Goal: Feedback & Contribution: Submit feedback/report problem

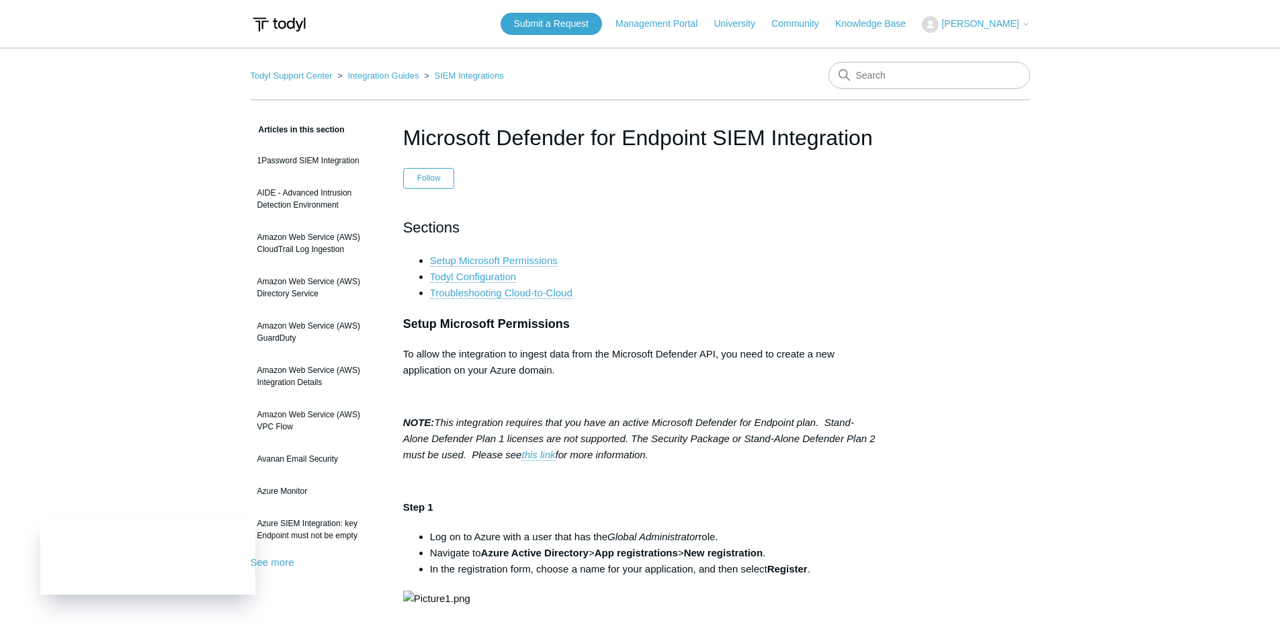
click at [710, 350] on p "To allow the integration to ingest data from the Microsoft Defender API, you ne…" at bounding box center [640, 362] width 474 height 32
click at [753, 360] on p "To allow the integration to ingest data from the Microsoft Defender API, you ne…" at bounding box center [640, 362] width 474 height 32
click at [770, 355] on p "To allow the integration to ingest data from the Microsoft Defender API, you ne…" at bounding box center [640, 362] width 474 height 32
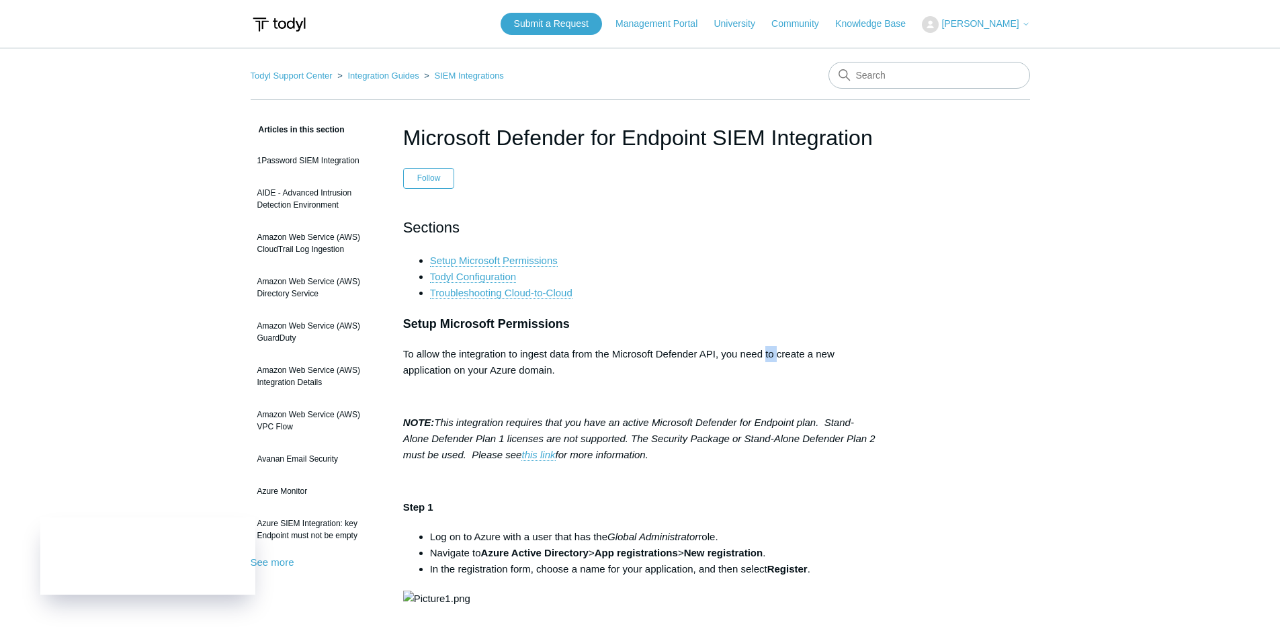
click at [770, 355] on p "To allow the integration to ingest data from the Microsoft Defender API, you ne…" at bounding box center [640, 362] width 474 height 32
click at [816, 353] on p "To allow the integration to ingest data from the Microsoft Defender API, you ne…" at bounding box center [640, 362] width 474 height 32
click at [890, 75] on input "Search" at bounding box center [929, 75] width 202 height 27
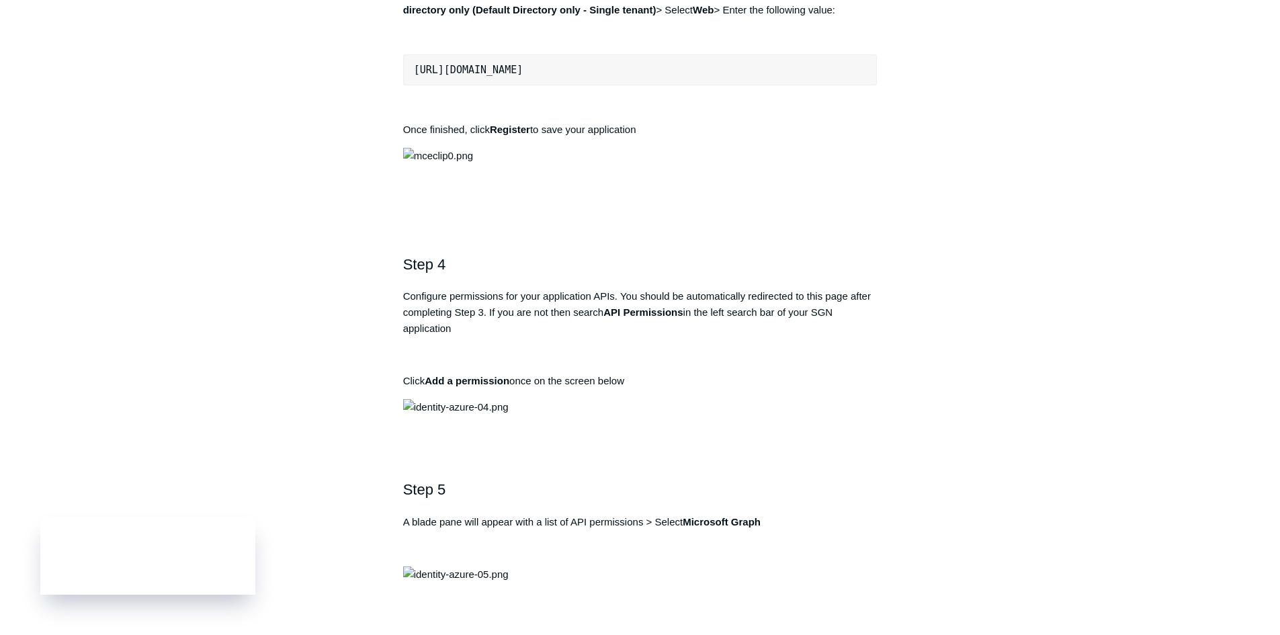
scroll to position [1008, 0]
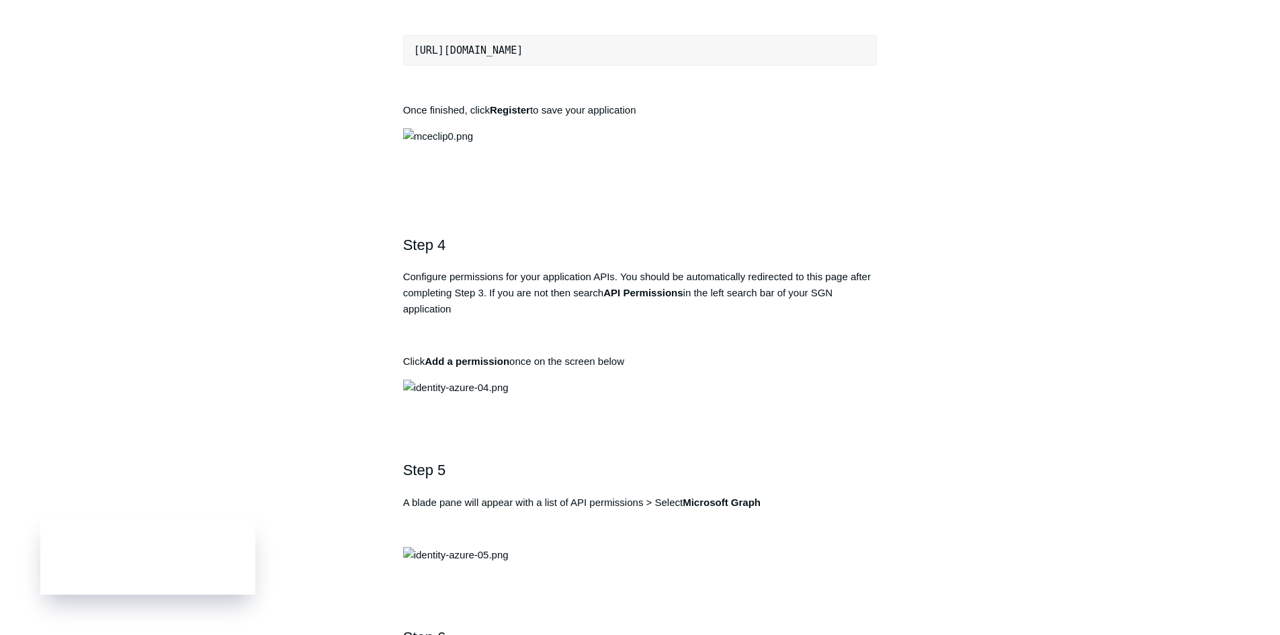
drag, startPoint x: 603, startPoint y: 413, endPoint x: 691, endPoint y: 414, distance: 87.3
copy strong "Todyl SGN Identity"
drag, startPoint x: 695, startPoint y: 507, endPoint x: 409, endPoint y: 506, distance: 286.1
click at [409, 66] on pre "https://auth.todyl.com/v1/login/callback" at bounding box center [640, 50] width 474 height 31
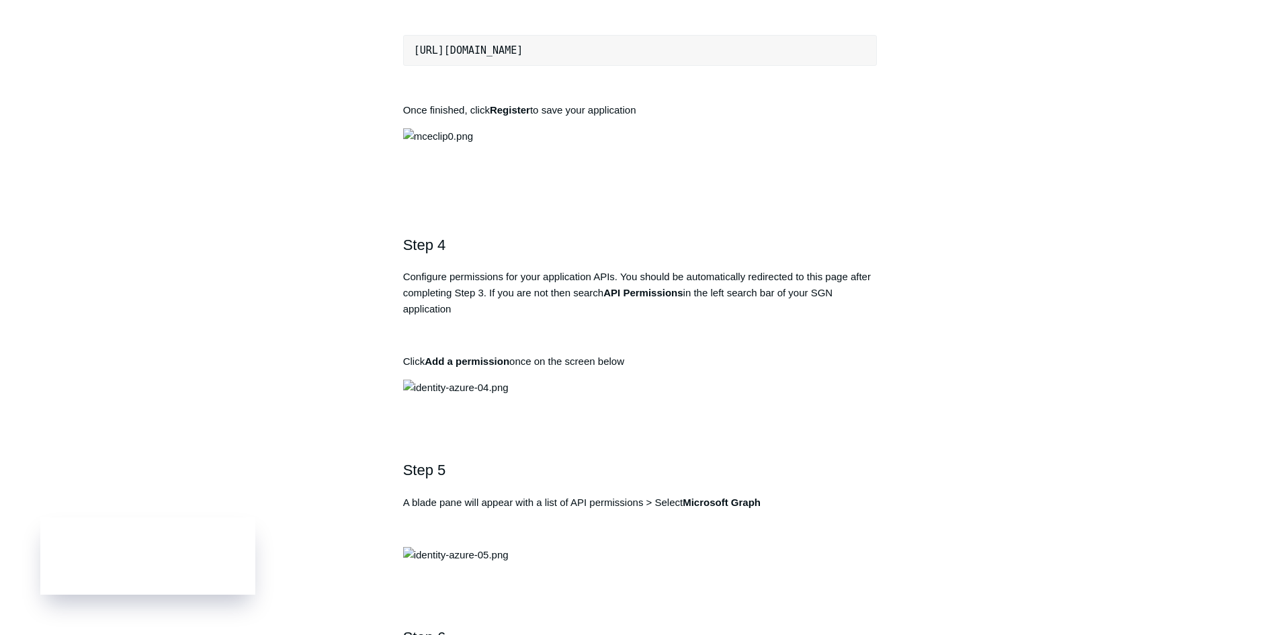
copy pre "https://auth.todyl.com/v1/login/callback"
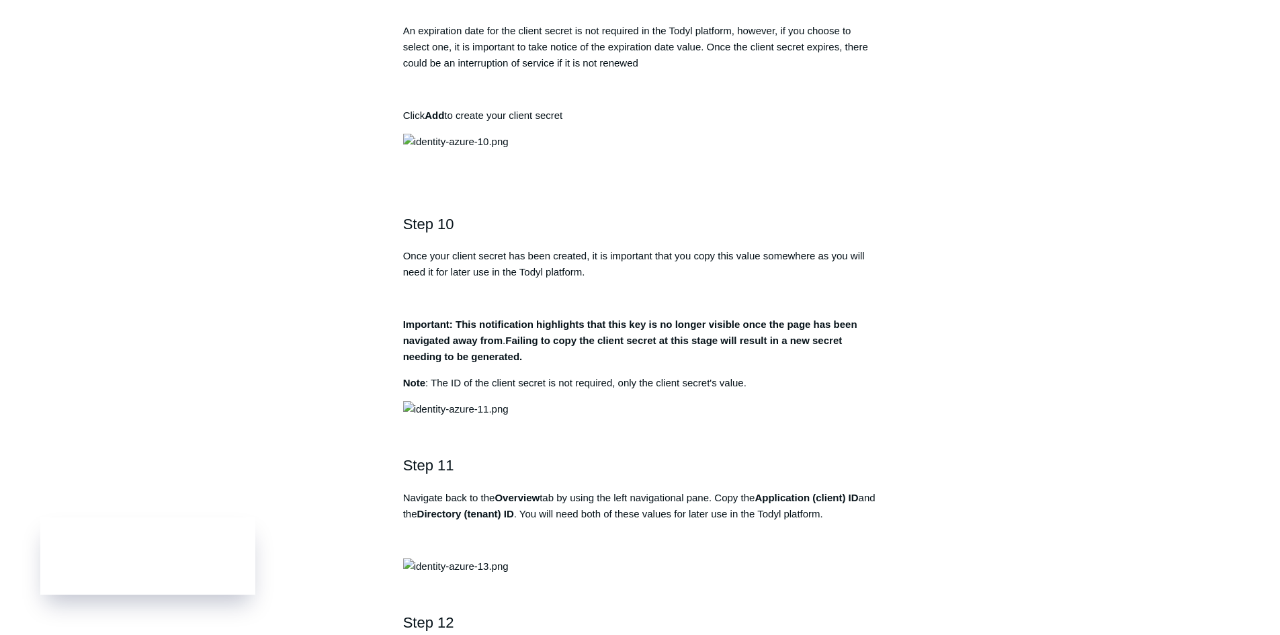
scroll to position [2552, 0]
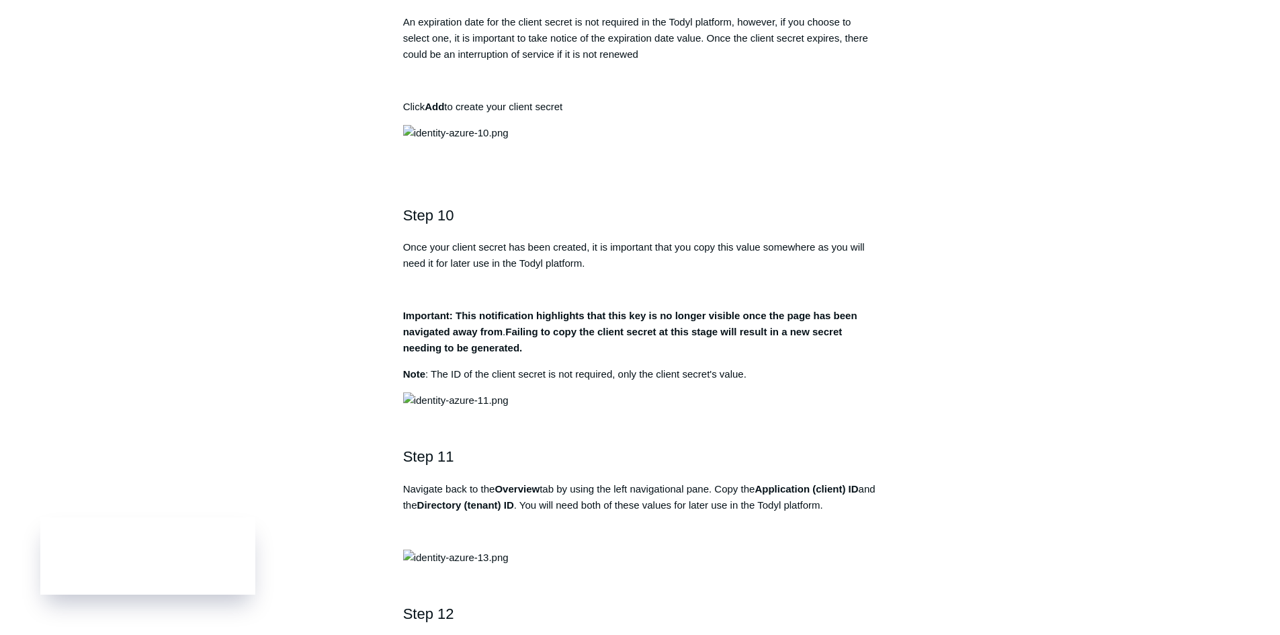
drag, startPoint x: 580, startPoint y: 392, endPoint x: 713, endPoint y: 393, distance: 133.7
copy strong "Directory.AccessAsUser.All"
drag, startPoint x: 628, startPoint y: 410, endPoint x: 568, endPoint y: 410, distance: 60.5
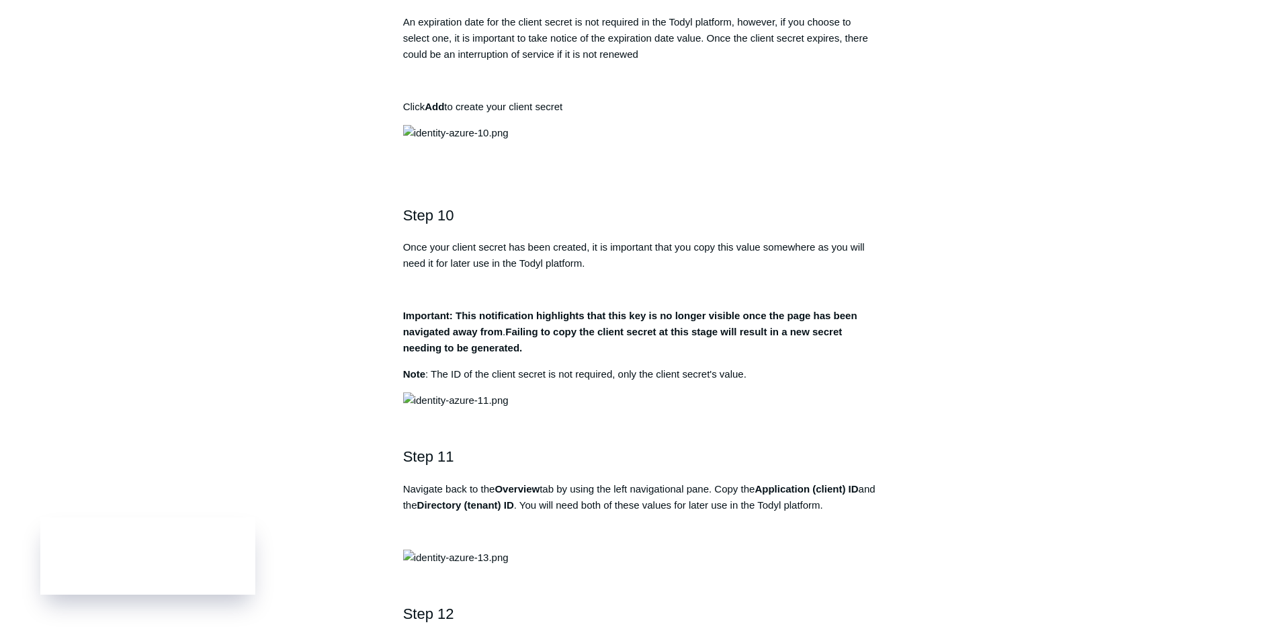
copy strong "User.Read"
drag, startPoint x: 693, startPoint y: 443, endPoint x: 591, endPoint y: 449, distance: 101.6
copy strong "Directory.Read.All"
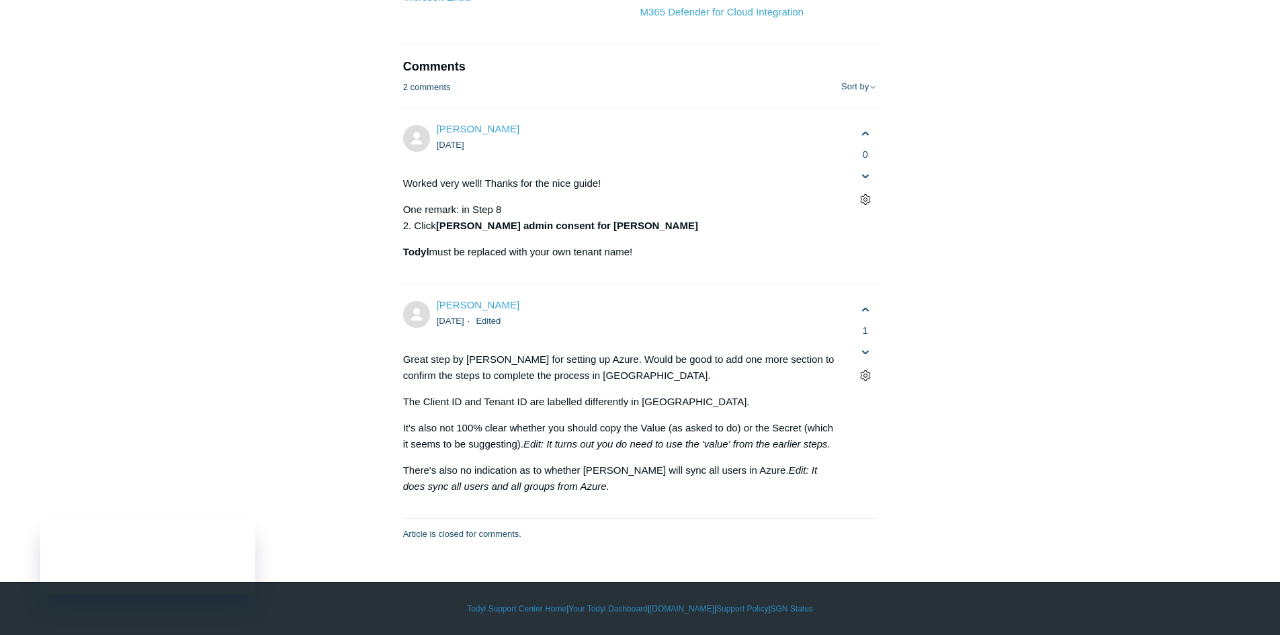
scroll to position [6919, 0]
drag, startPoint x: 453, startPoint y: 541, endPoint x: 832, endPoint y: 551, distance: 379.6
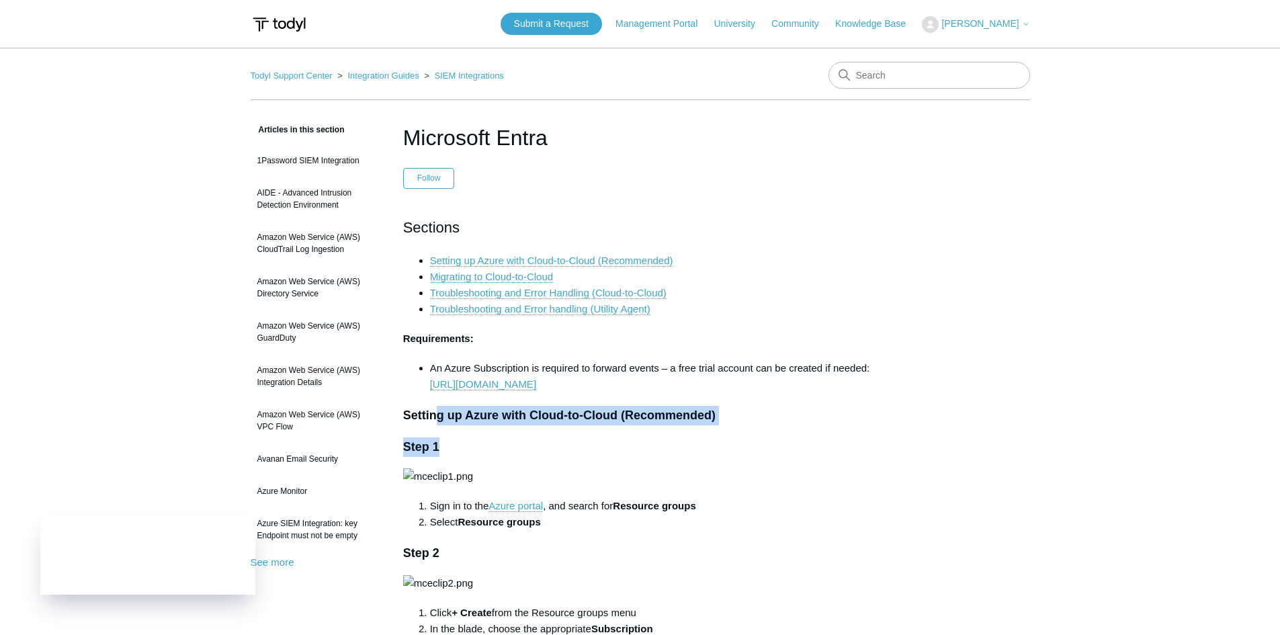
drag, startPoint x: 438, startPoint y: 418, endPoint x: 764, endPoint y: 429, distance: 326.0
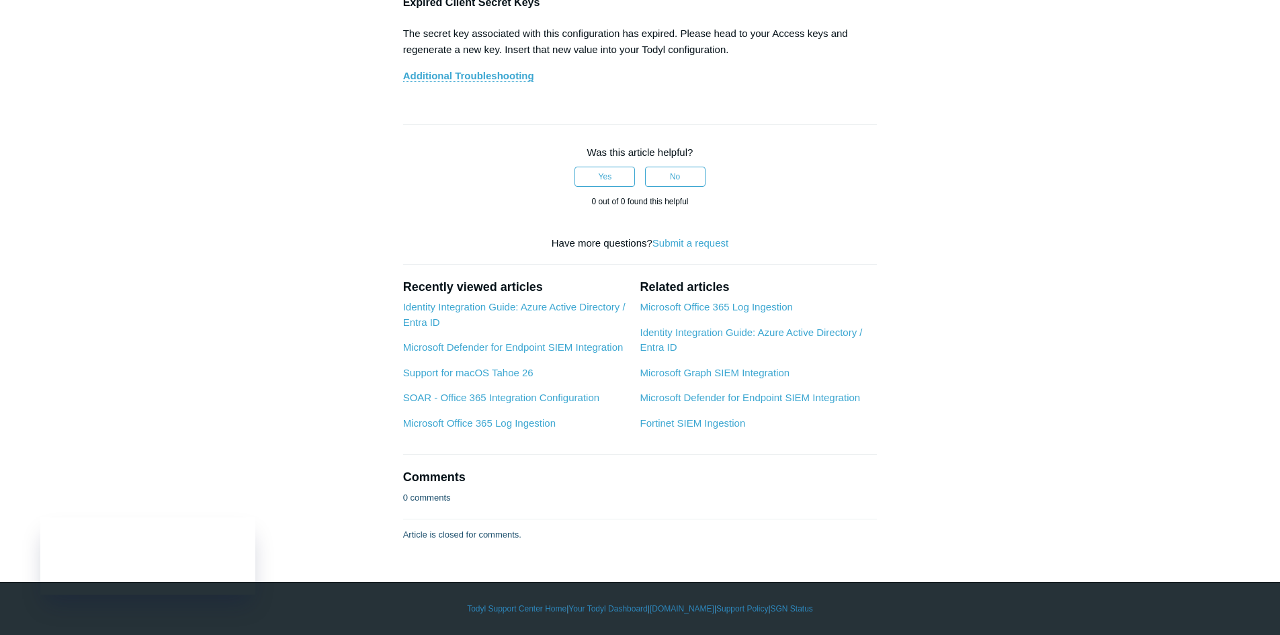
scroll to position [9687, 0]
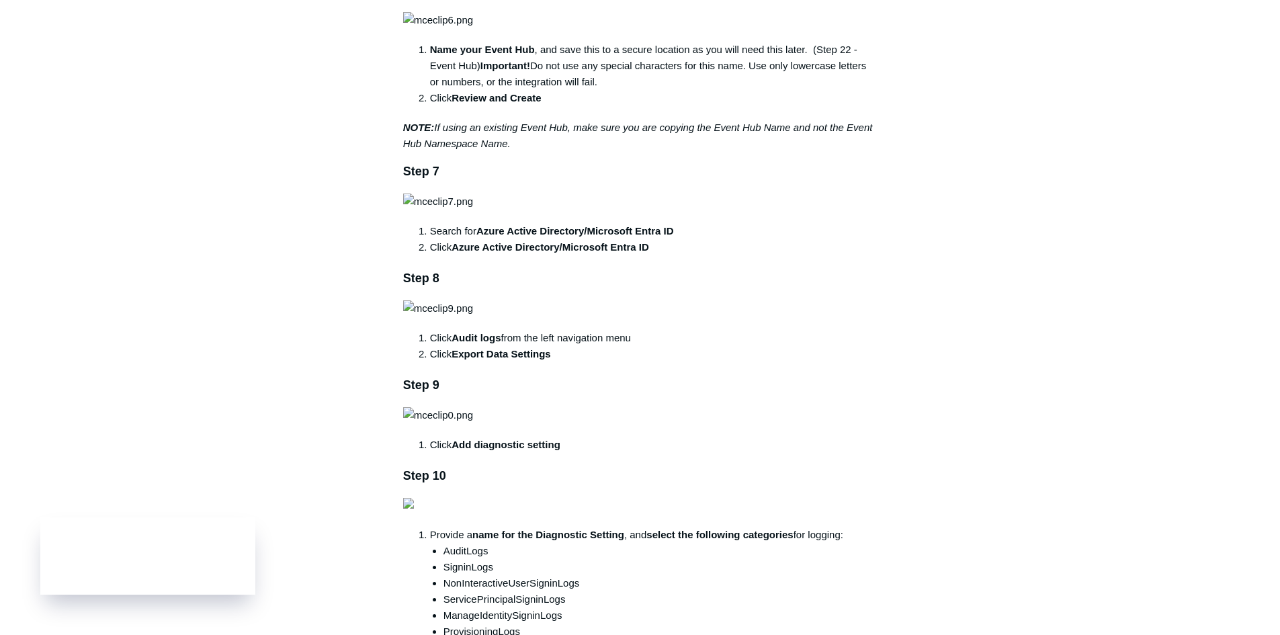
scroll to position [1209, 0]
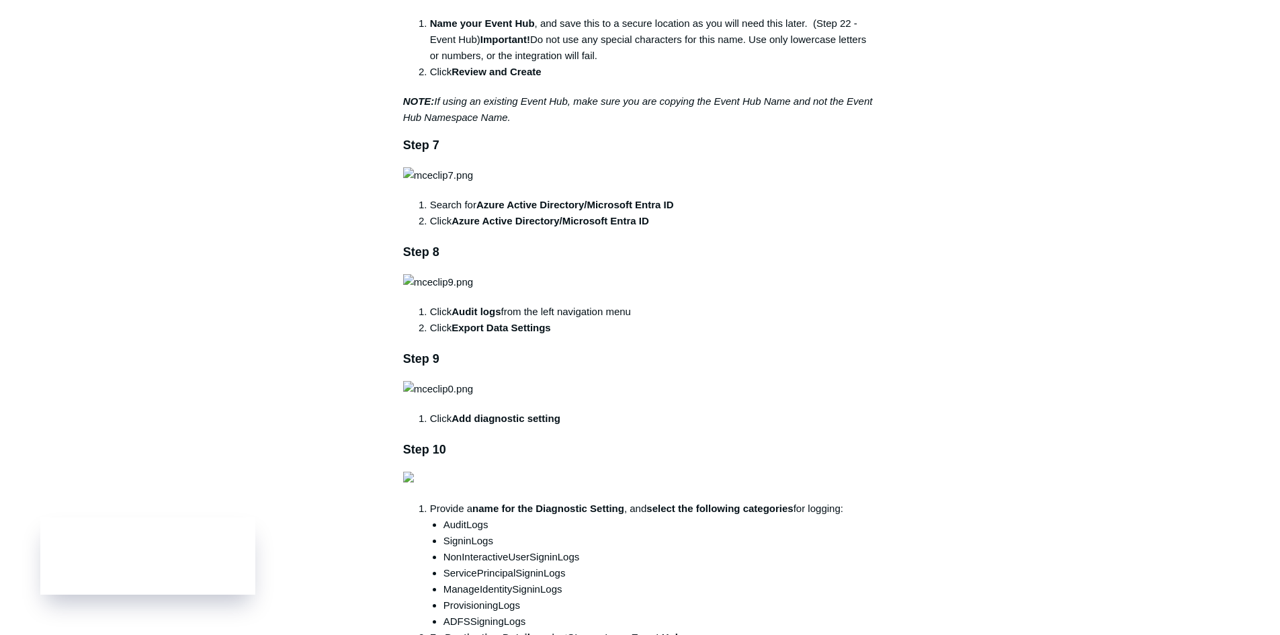
drag, startPoint x: 525, startPoint y: 439, endPoint x: 573, endPoint y: 435, distance: 48.5
drag, startPoint x: 472, startPoint y: 437, endPoint x: 547, endPoint y: 445, distance: 76.4
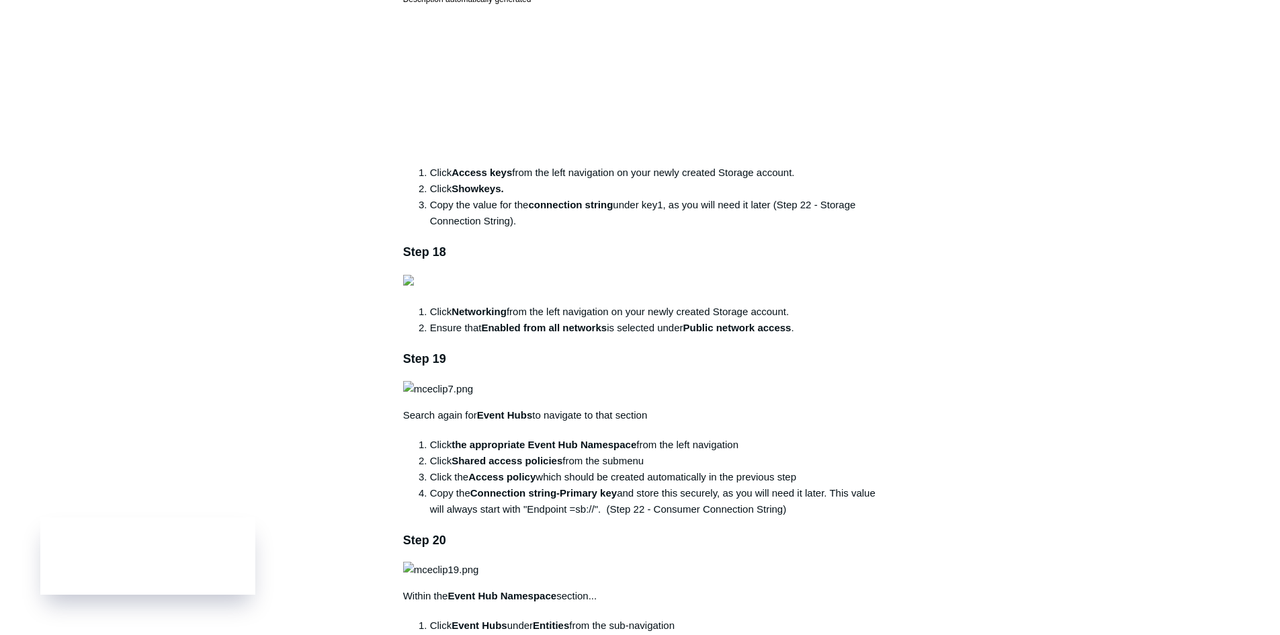
scroll to position [3090, 0]
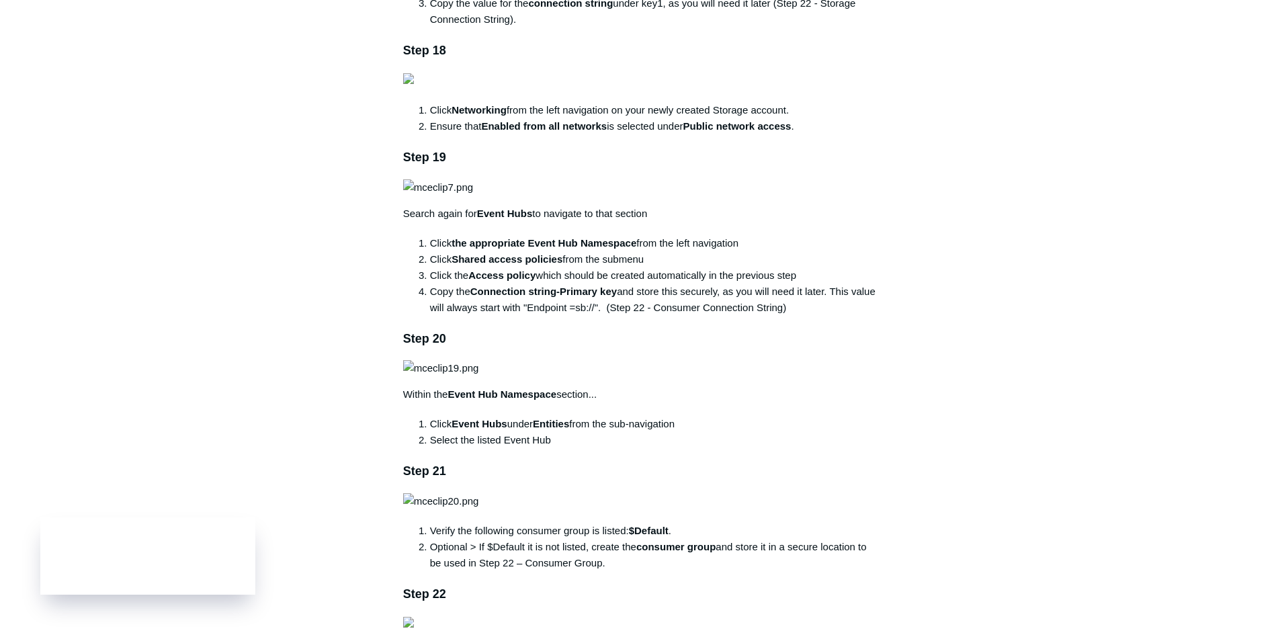
drag, startPoint x: 447, startPoint y: 269, endPoint x: 494, endPoint y: 278, distance: 47.3
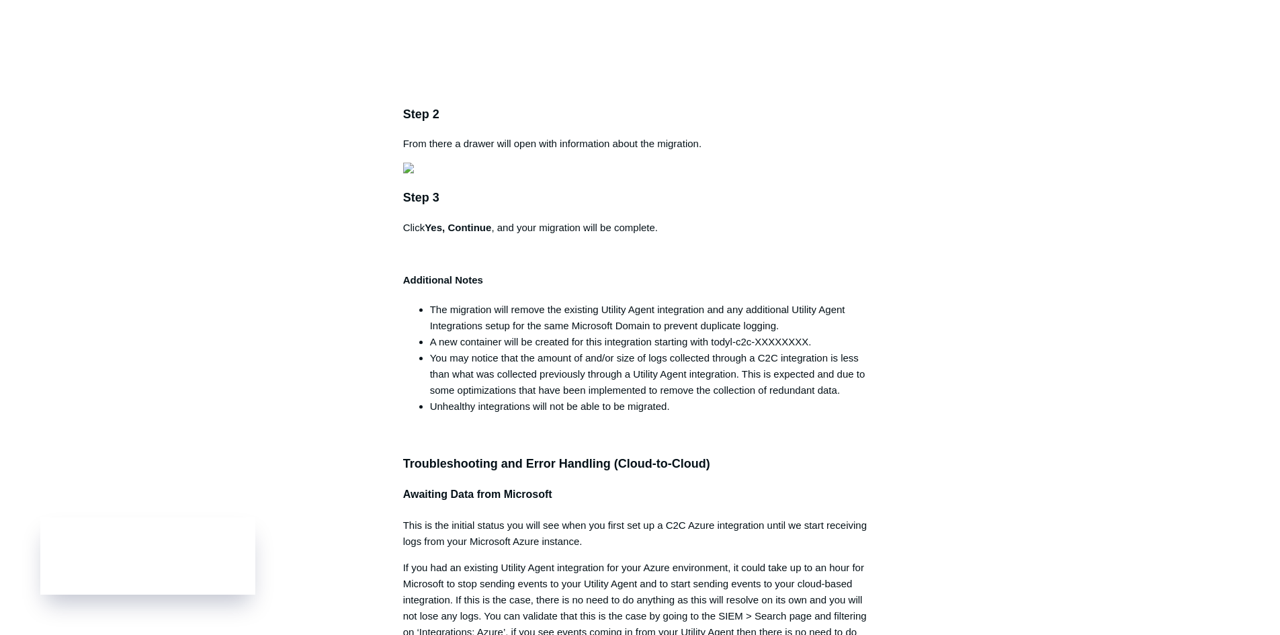
scroll to position [4232, 0]
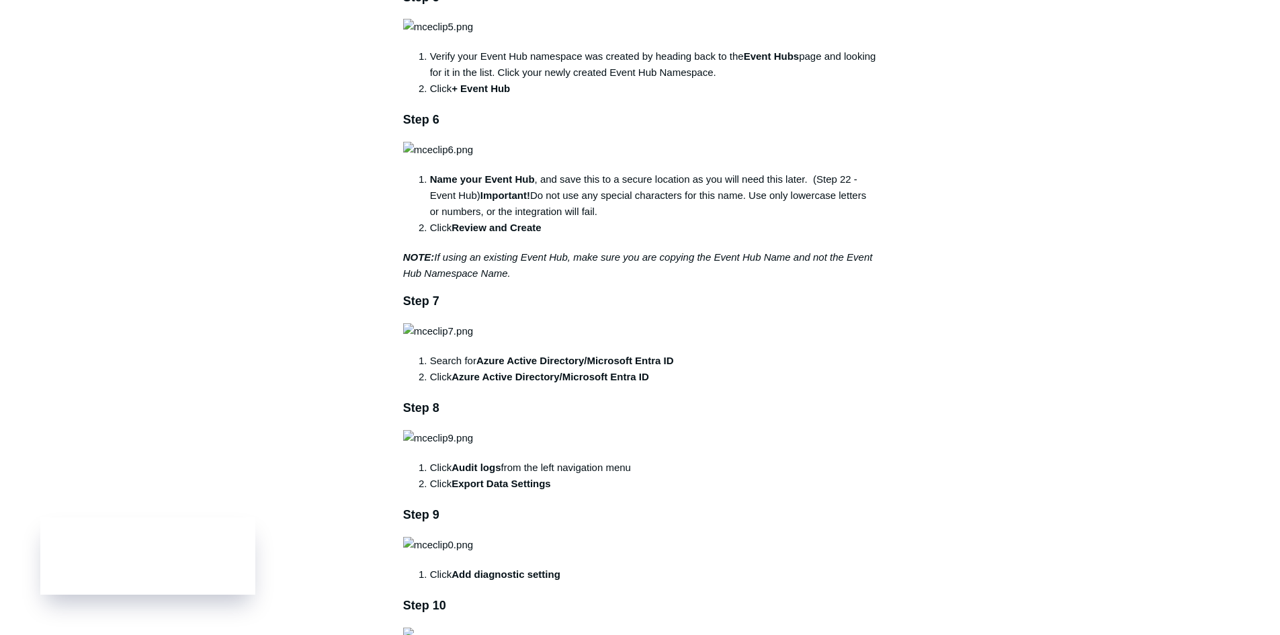
scroll to position [1075, 0]
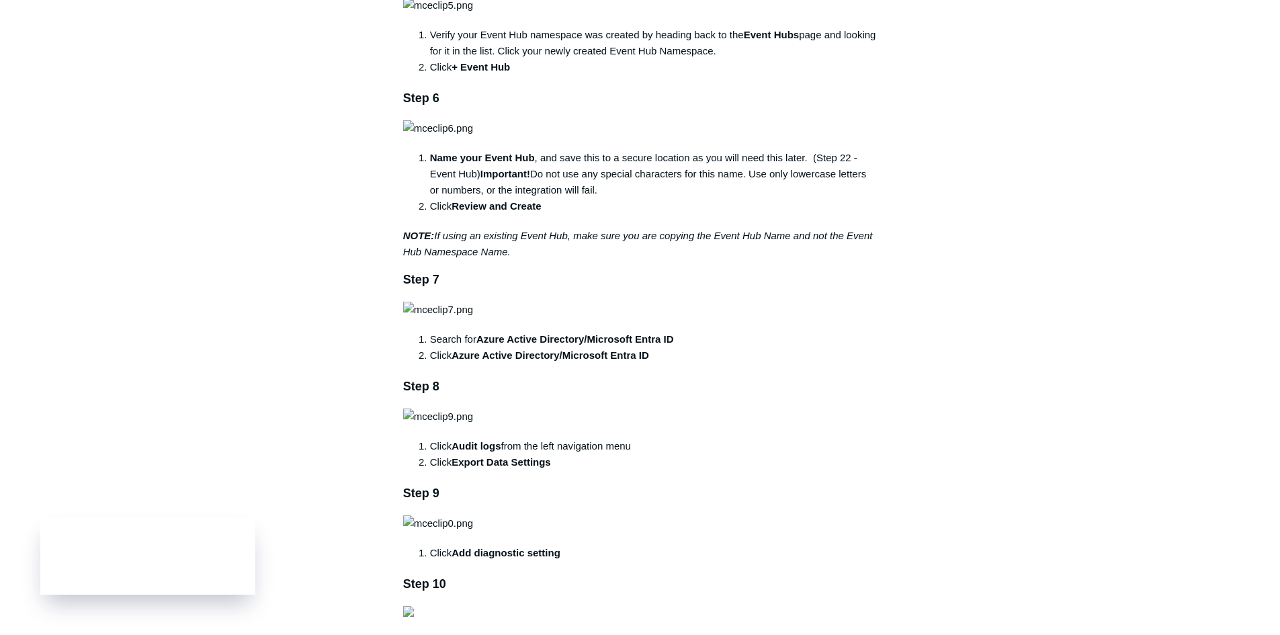
drag, startPoint x: 496, startPoint y: 510, endPoint x: 512, endPoint y: 521, distance: 18.8
drag, startPoint x: 535, startPoint y: 524, endPoint x: 594, endPoint y: 525, distance: 59.1
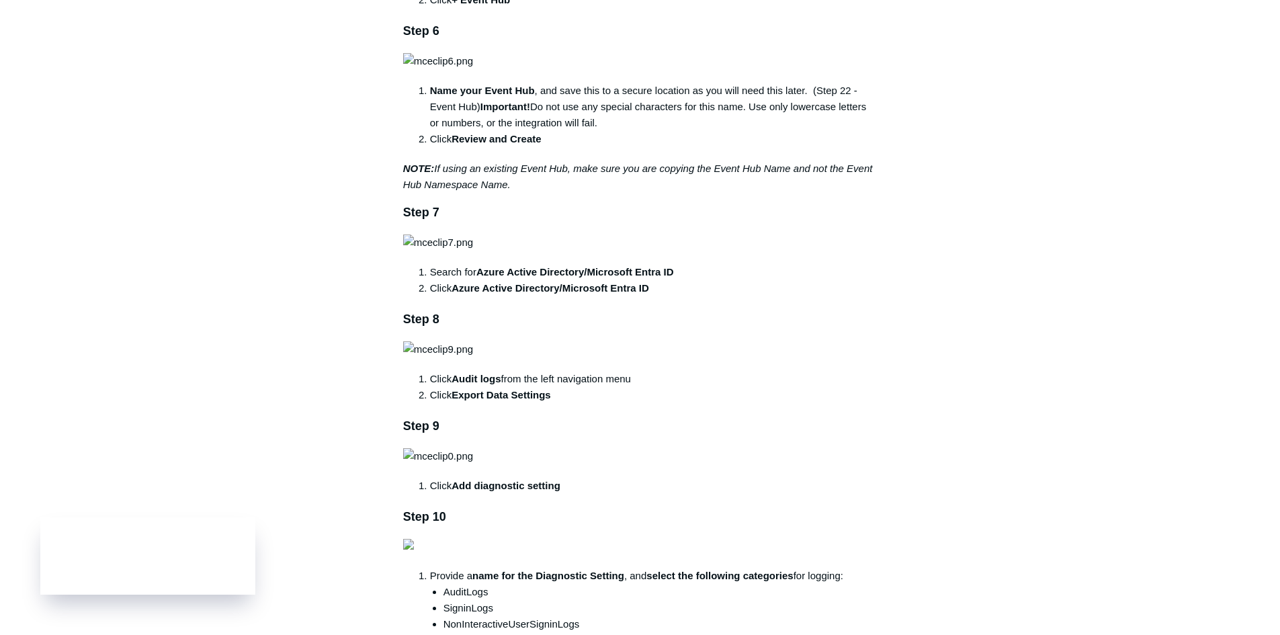
drag, startPoint x: 472, startPoint y: 490, endPoint x: 719, endPoint y: 523, distance: 250.0
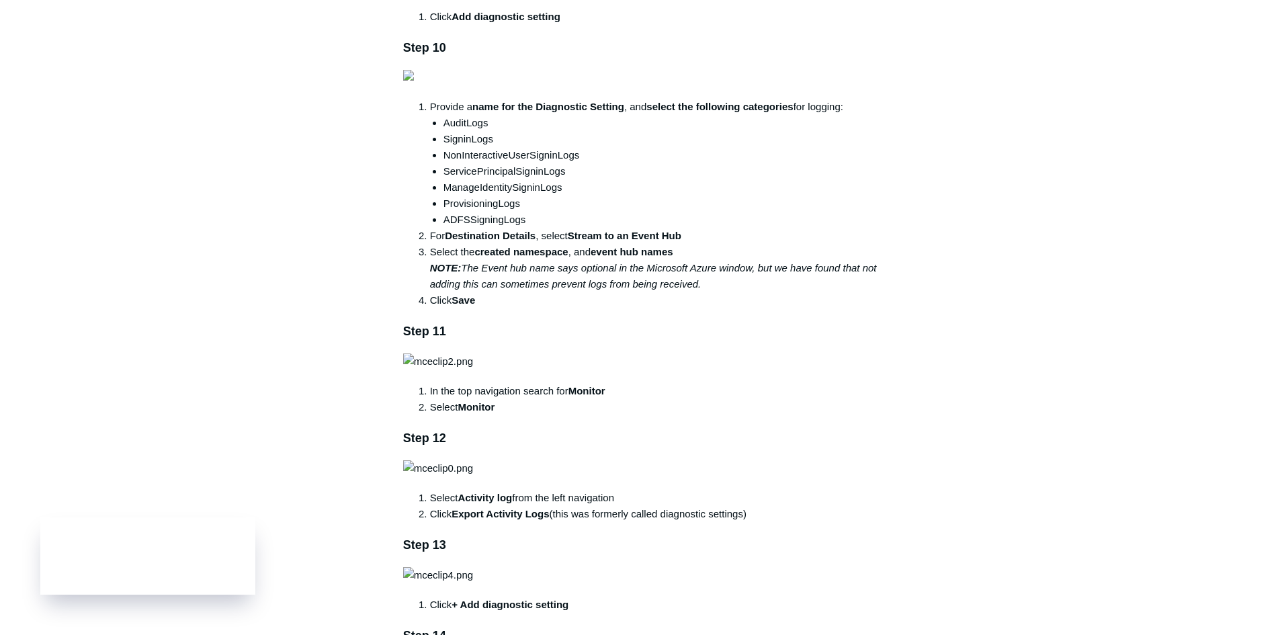
scroll to position [1612, 0]
drag, startPoint x: 442, startPoint y: 287, endPoint x: 533, endPoint y: 315, distance: 94.8
drag, startPoint x: 525, startPoint y: 561, endPoint x: 881, endPoint y: 577, distance: 355.7
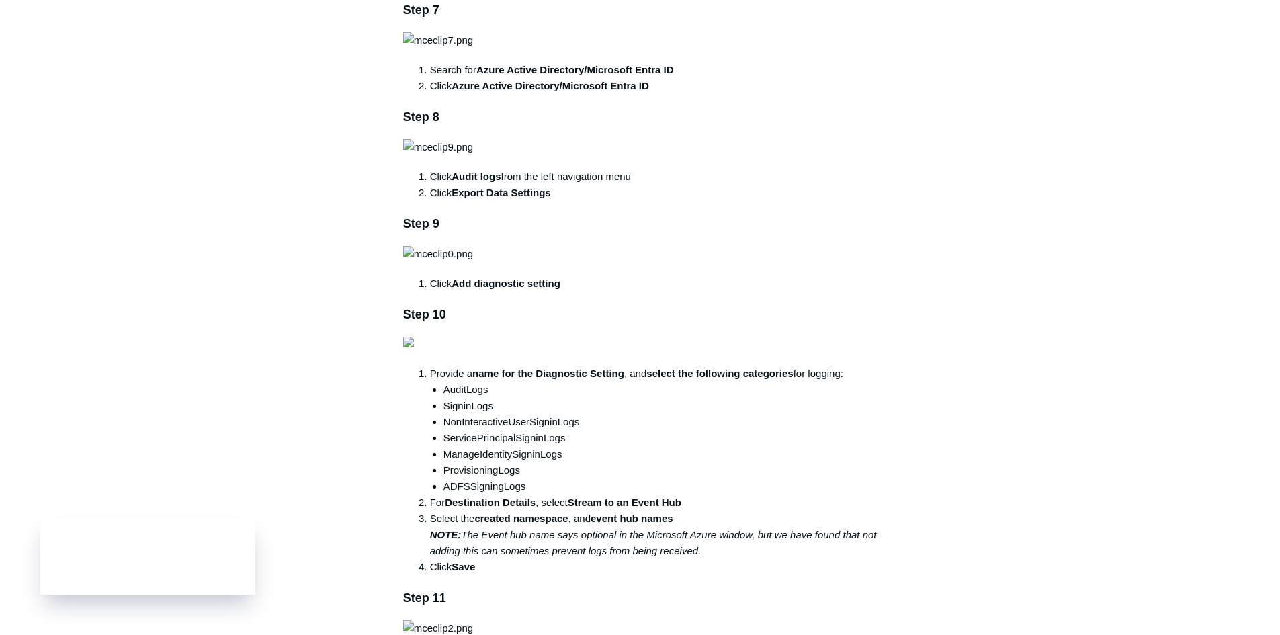
scroll to position [1343, 0]
drag, startPoint x: 462, startPoint y: 302, endPoint x: 614, endPoint y: 304, distance: 151.8
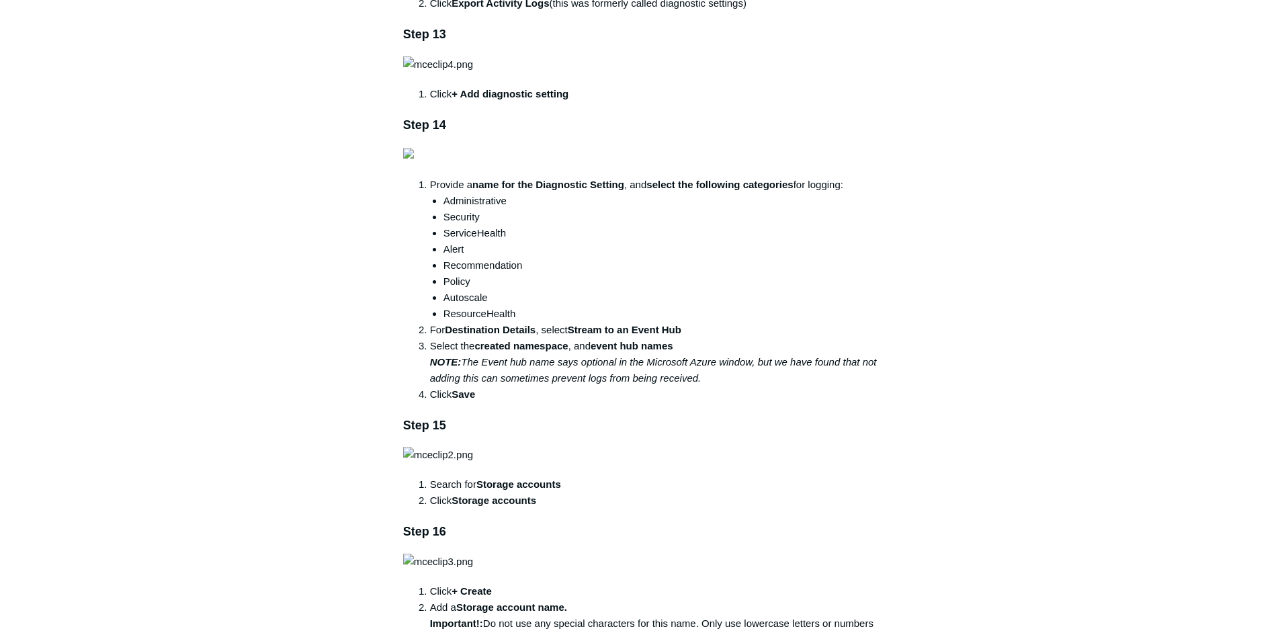
scroll to position [2015, 0]
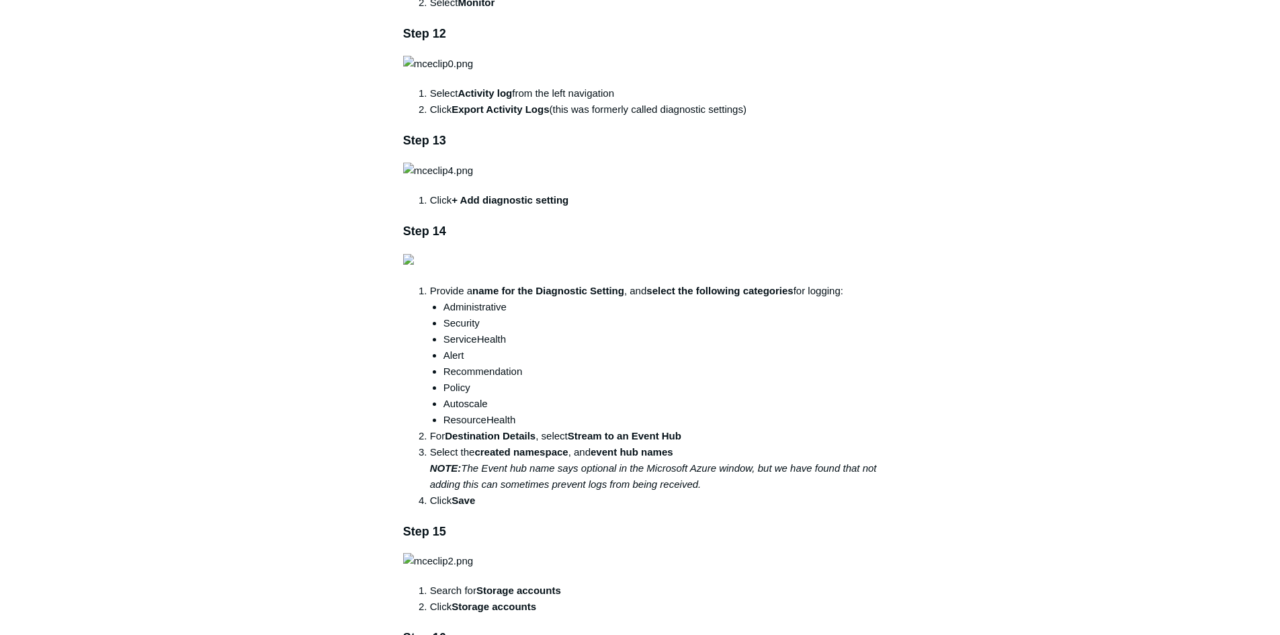
drag, startPoint x: 570, startPoint y: 236, endPoint x: 824, endPoint y: 236, distance: 253.9
drag, startPoint x: 400, startPoint y: 256, endPoint x: 529, endPoint y: 255, distance: 128.3
drag, startPoint x: 445, startPoint y: 234, endPoint x: 633, endPoint y: 236, distance: 188.1
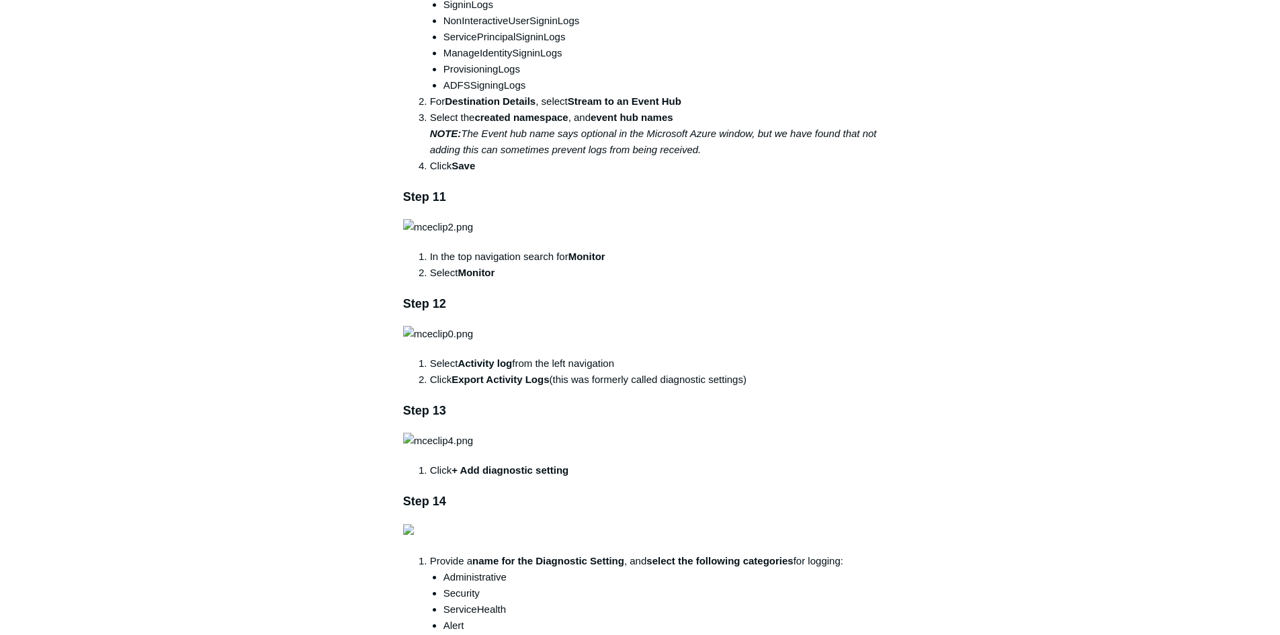
scroll to position [1948, 0]
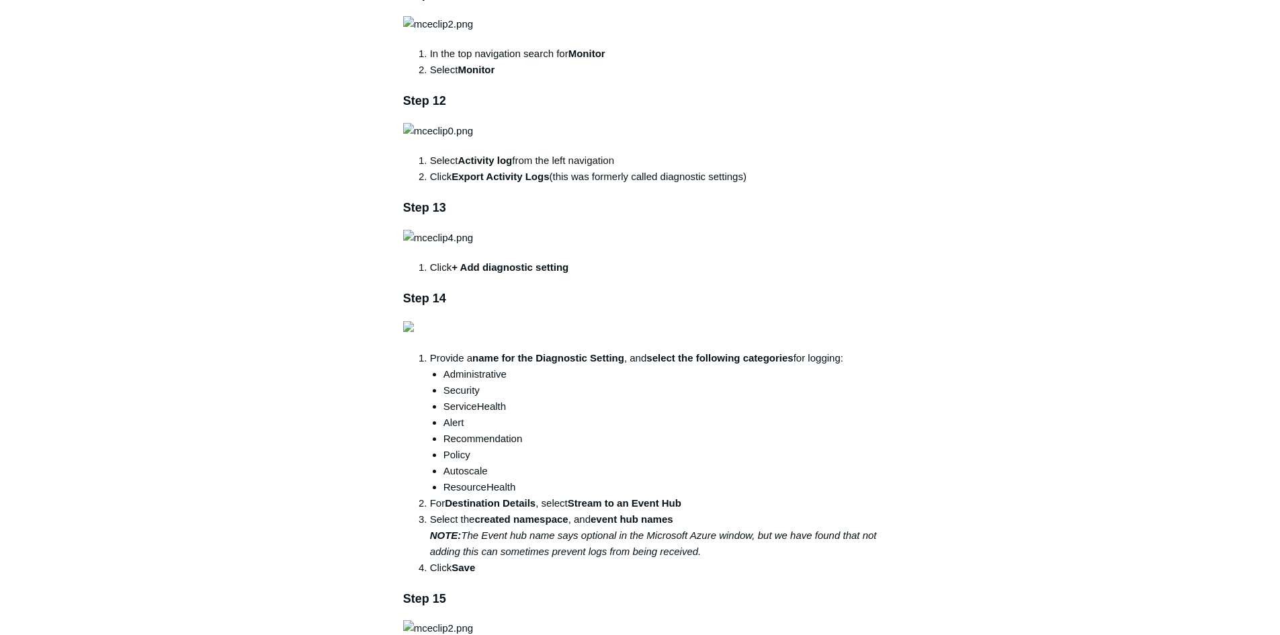
drag, startPoint x: 478, startPoint y: 468, endPoint x: 682, endPoint y: 468, distance: 204.2
copy strong "Azure Active Directory/Microsoft Entra ID"
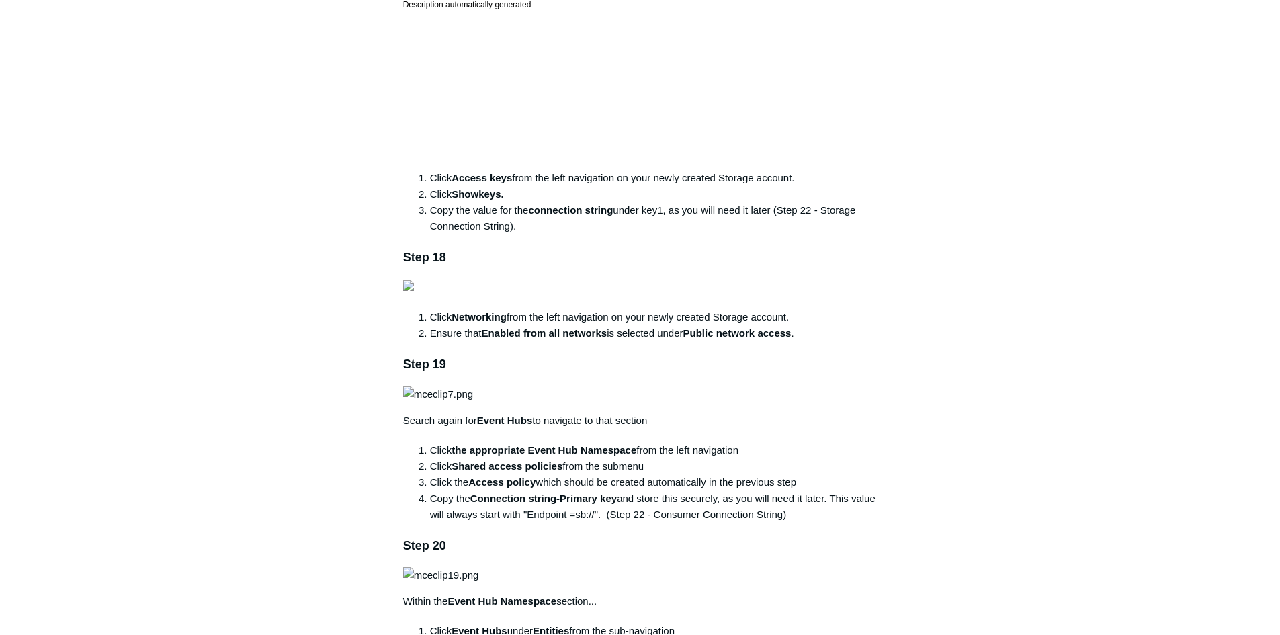
scroll to position [2888, 0]
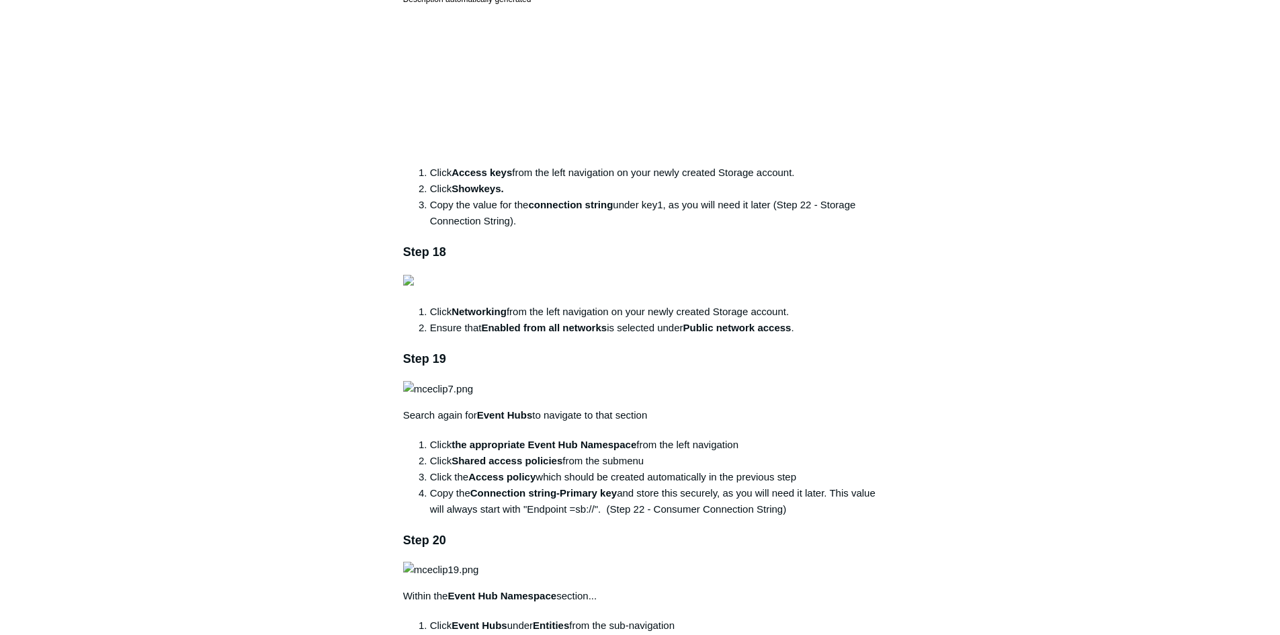
drag, startPoint x: 555, startPoint y: 311, endPoint x: 562, endPoint y: 326, distance: 16.6
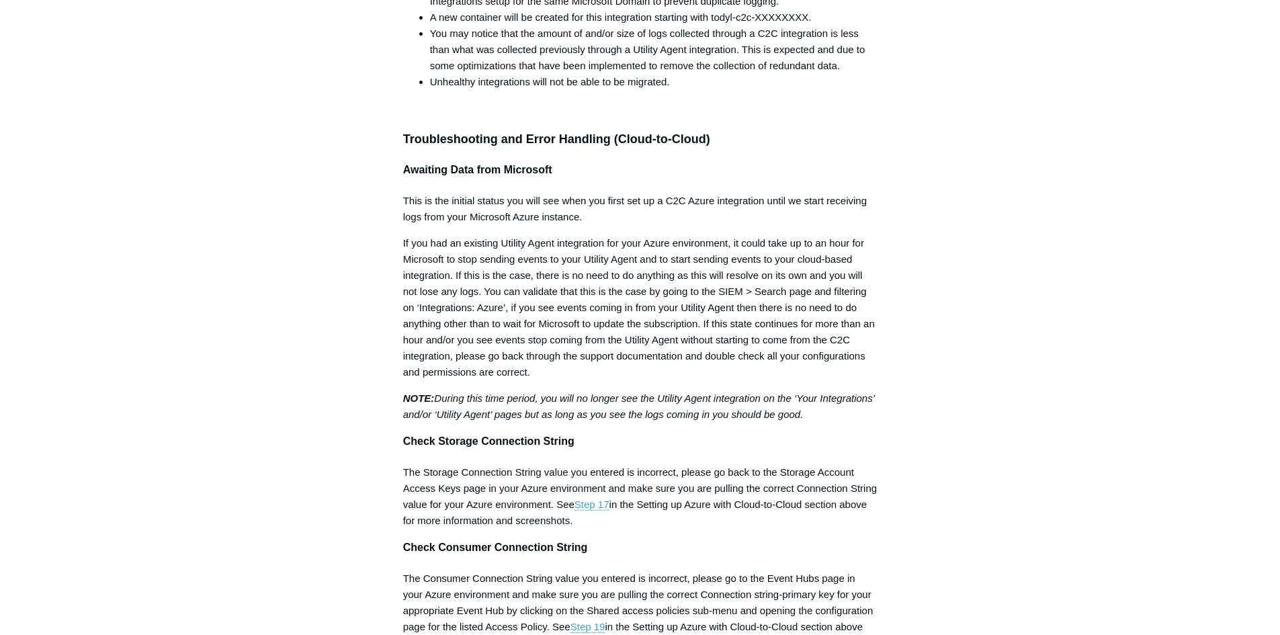
scroll to position [4433, 0]
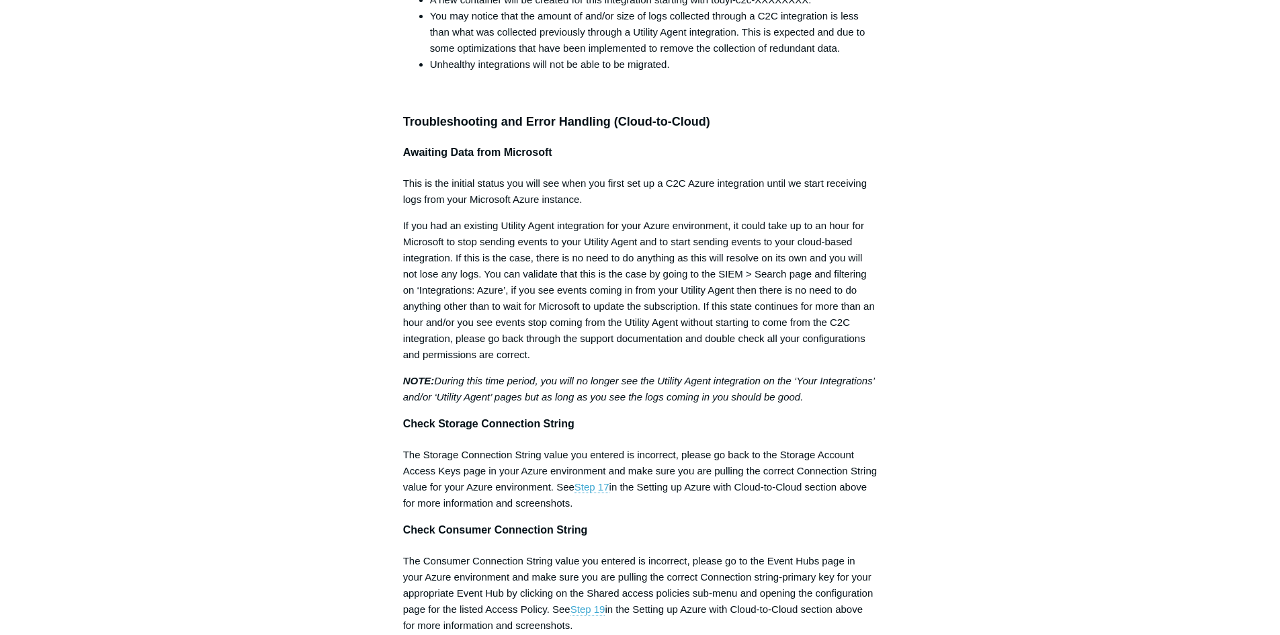
drag, startPoint x: 484, startPoint y: 488, endPoint x: 733, endPoint y: 488, distance: 249.2
drag, startPoint x: 463, startPoint y: 503, endPoint x: 727, endPoint y: 519, distance: 264.5
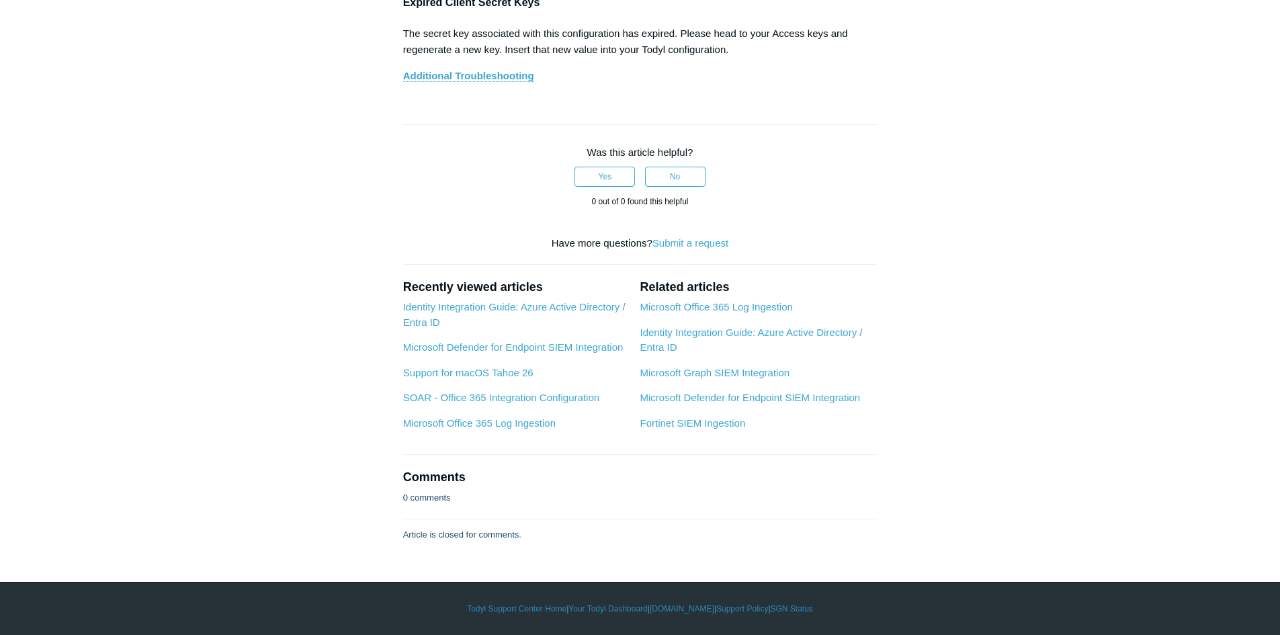
scroll to position [7456, 0]
drag, startPoint x: 478, startPoint y: 489, endPoint x: 862, endPoint y: 487, distance: 384.9
drag, startPoint x: 436, startPoint y: 240, endPoint x: 705, endPoint y: 239, distance: 269.4
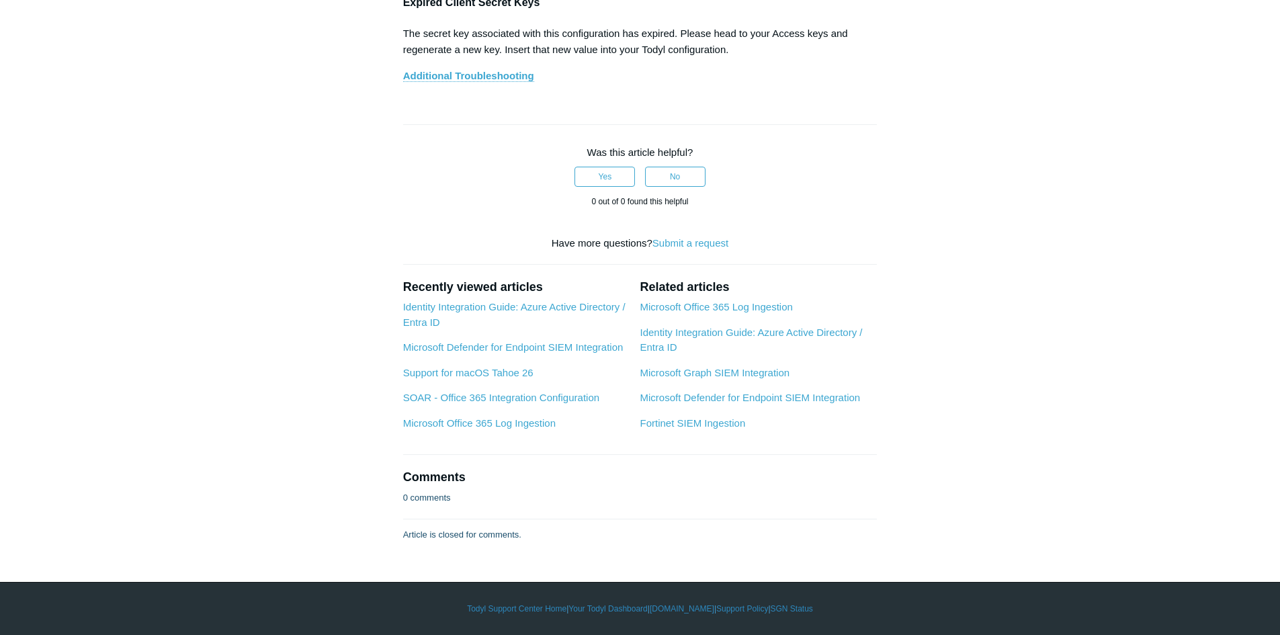
drag, startPoint x: 592, startPoint y: 259, endPoint x: 744, endPoint y: 258, distance: 152.5
drag, startPoint x: 617, startPoint y: 272, endPoint x: 786, endPoint y: 272, distance: 168.6
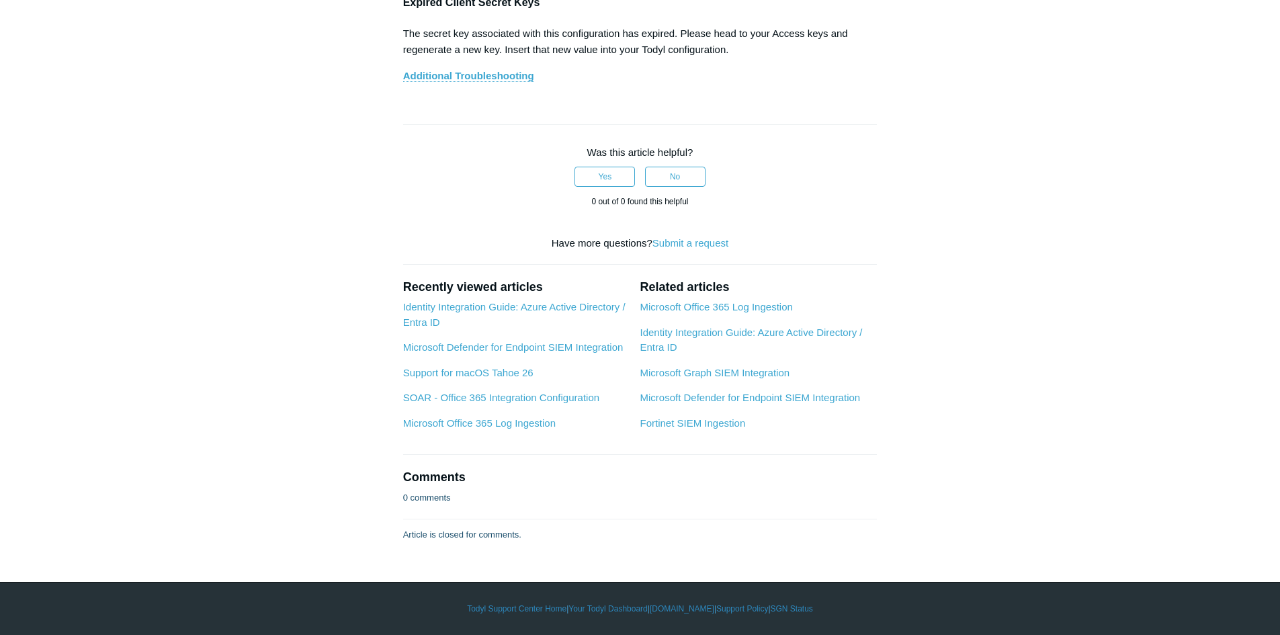
drag, startPoint x: 431, startPoint y: 287, endPoint x: 766, endPoint y: 284, distance: 334.5
drag, startPoint x: 623, startPoint y: 260, endPoint x: 762, endPoint y: 257, distance: 138.4
drag, startPoint x: 439, startPoint y: 269, endPoint x: 772, endPoint y: 269, distance: 332.5
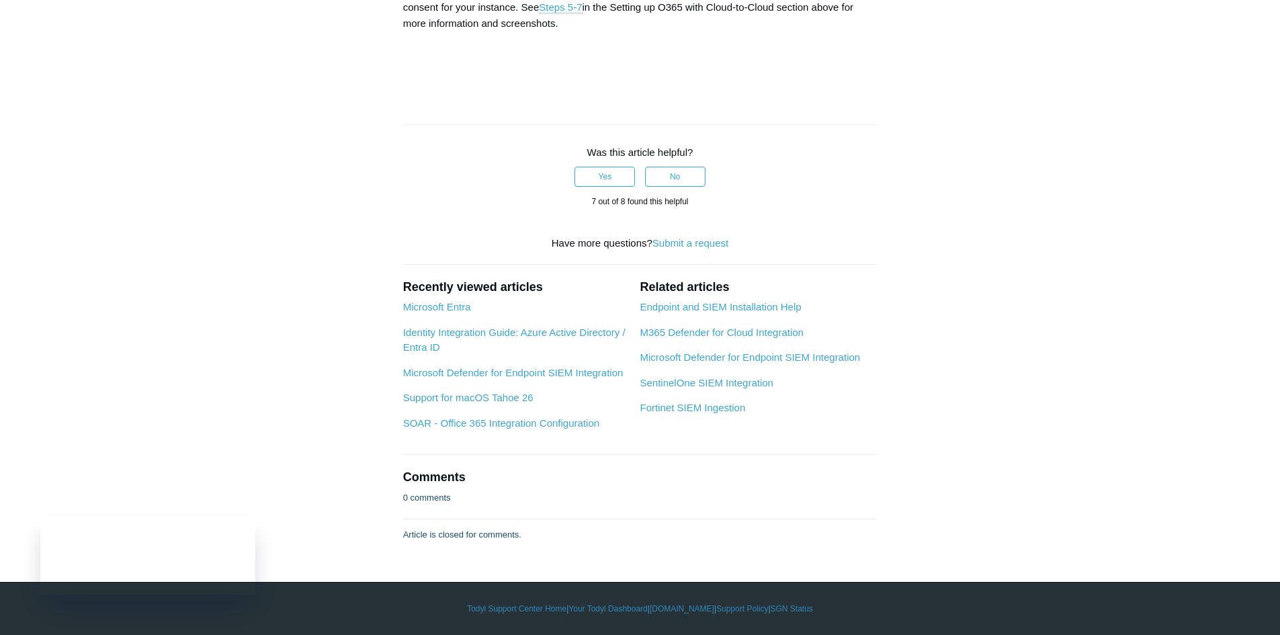
scroll to position [5105, 0]
drag, startPoint x: 411, startPoint y: 141, endPoint x: 529, endPoint y: 194, distance: 129.6
drag, startPoint x: 418, startPoint y: 254, endPoint x: 450, endPoint y: 257, distance: 31.7
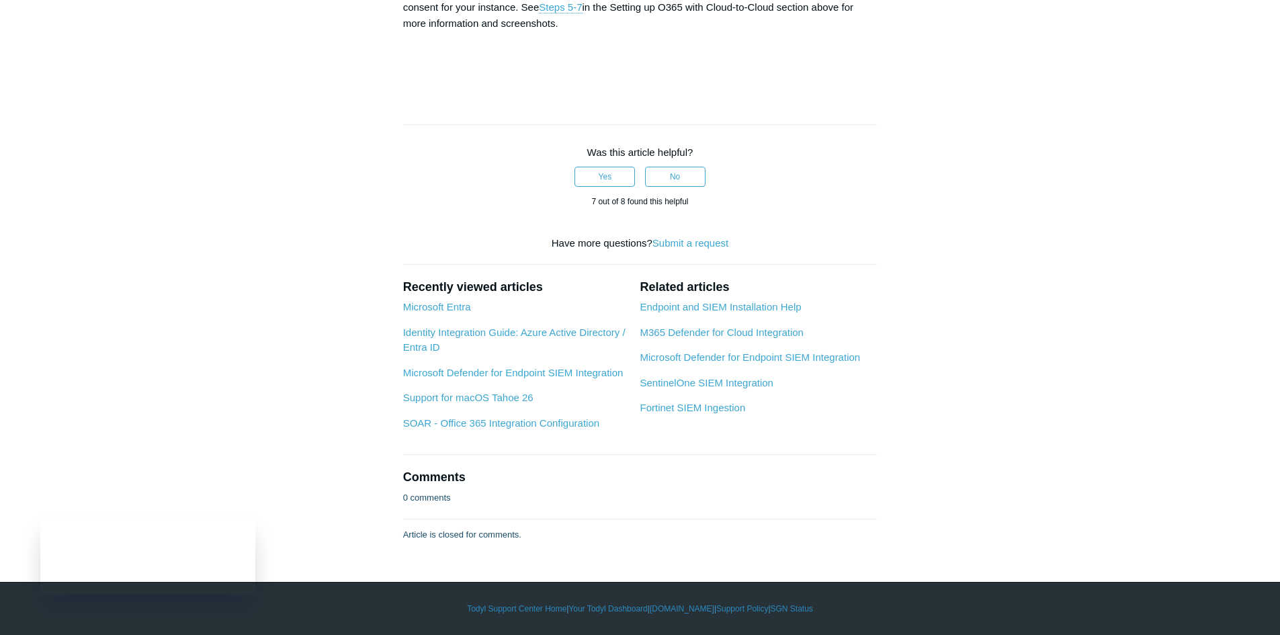
drag, startPoint x: 438, startPoint y: 280, endPoint x: 498, endPoint y: 287, distance: 60.9
drag, startPoint x: 408, startPoint y: 371, endPoint x: 492, endPoint y: 372, distance: 83.3
drag, startPoint x: 406, startPoint y: 401, endPoint x: 498, endPoint y: 408, distance: 92.9
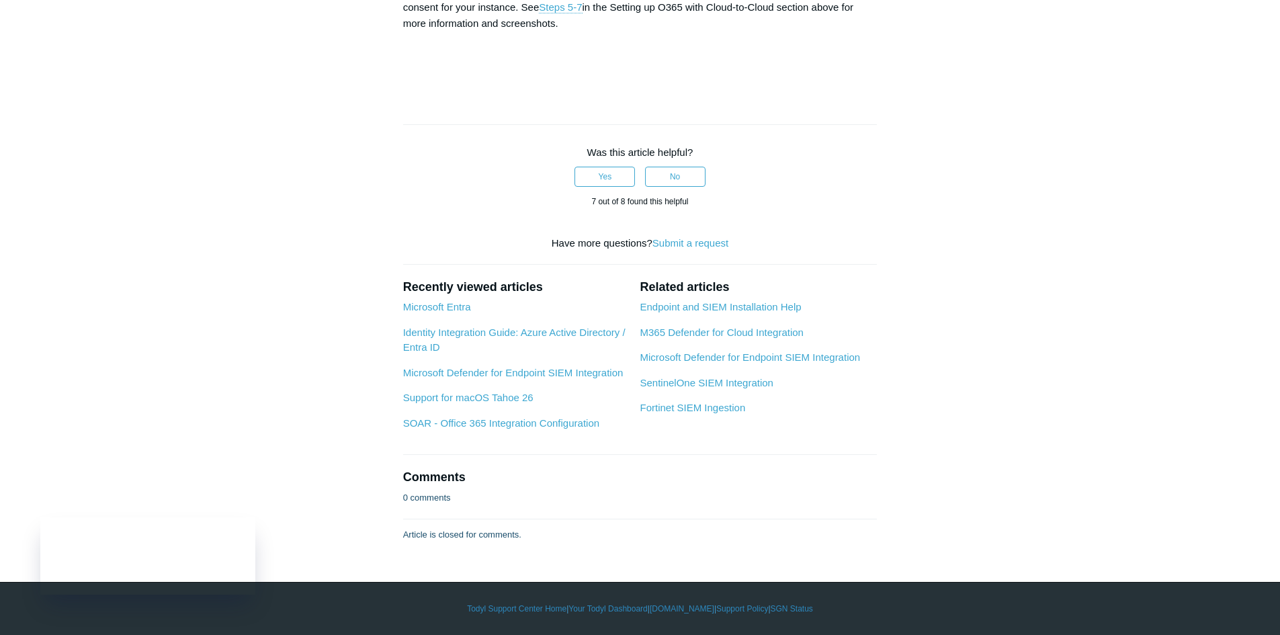
drag, startPoint x: 420, startPoint y: 426, endPoint x: 524, endPoint y: 426, distance: 103.4
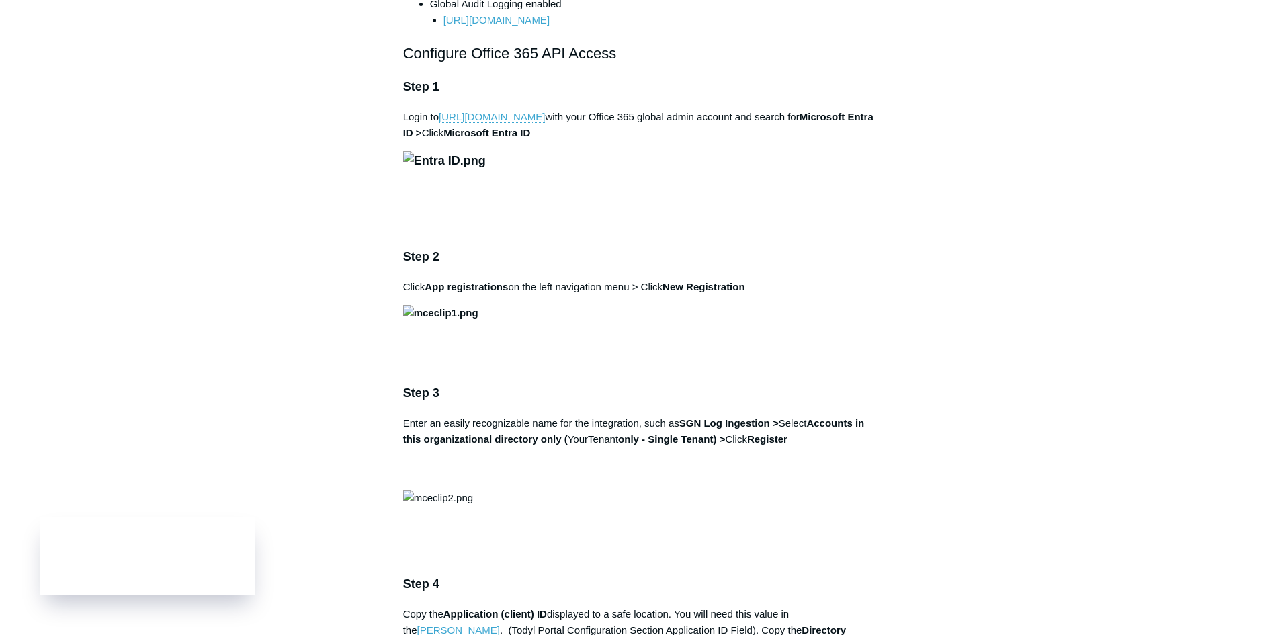
scroll to position [0, 0]
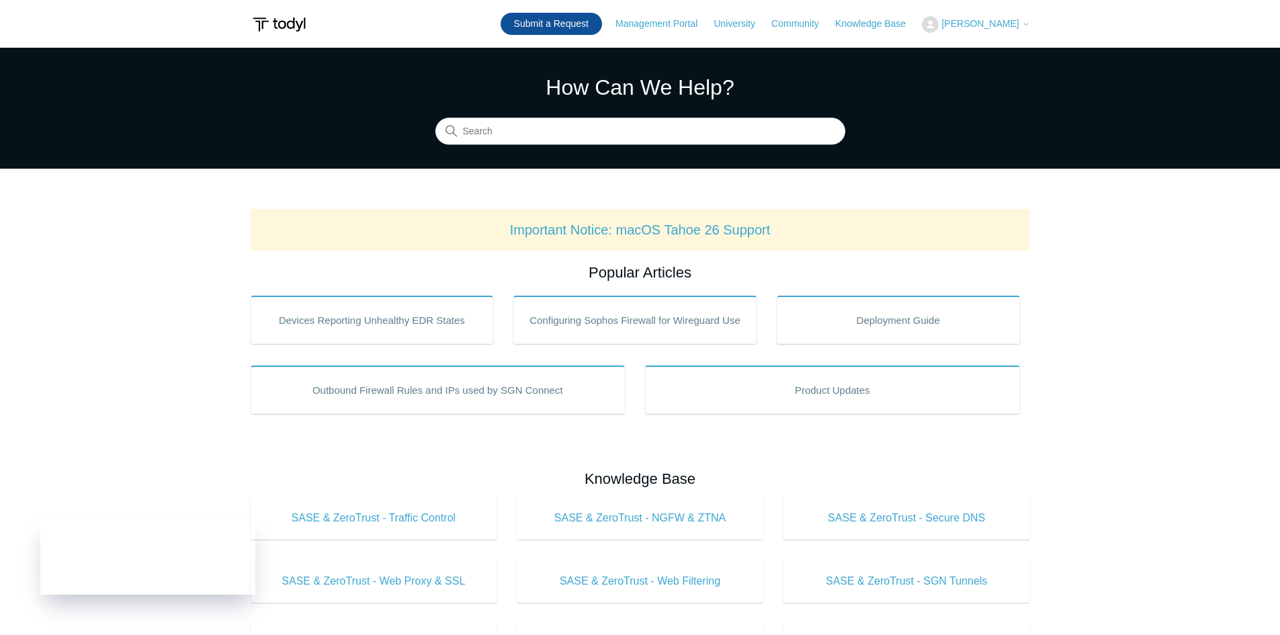
click at [572, 21] on link "Submit a Request" at bounding box center [550, 24] width 101 height 22
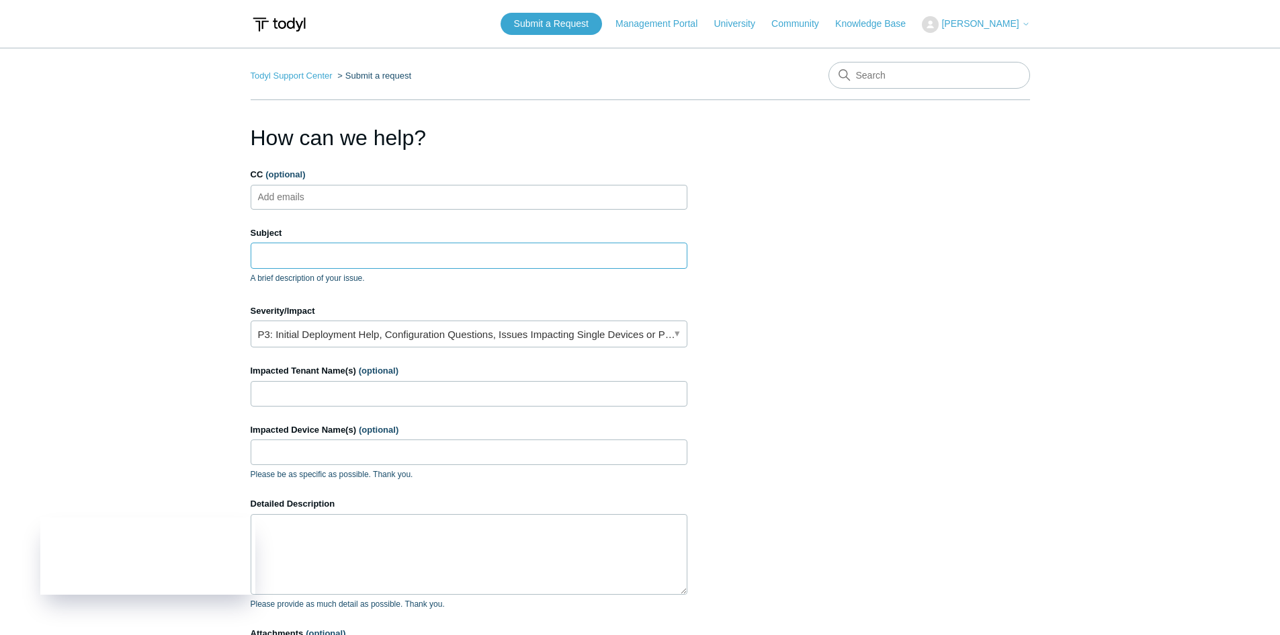
click at [301, 248] on input "Subject" at bounding box center [469, 255] width 437 height 26
type input "e"
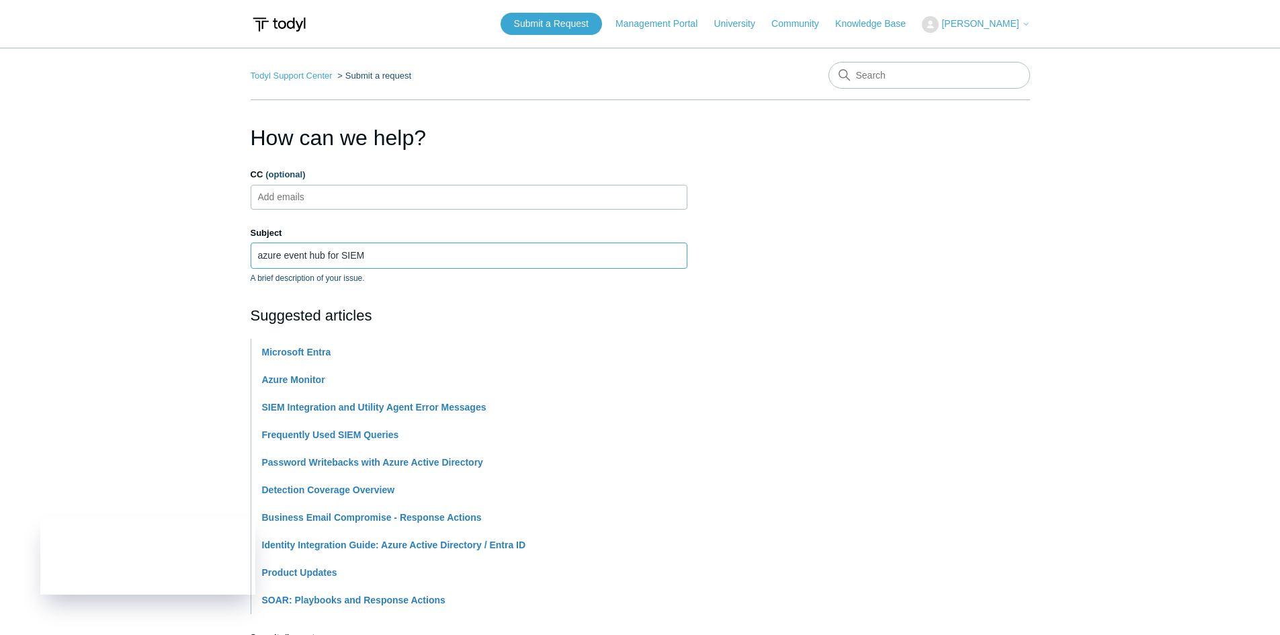
type input "azure event hub for SIEM"
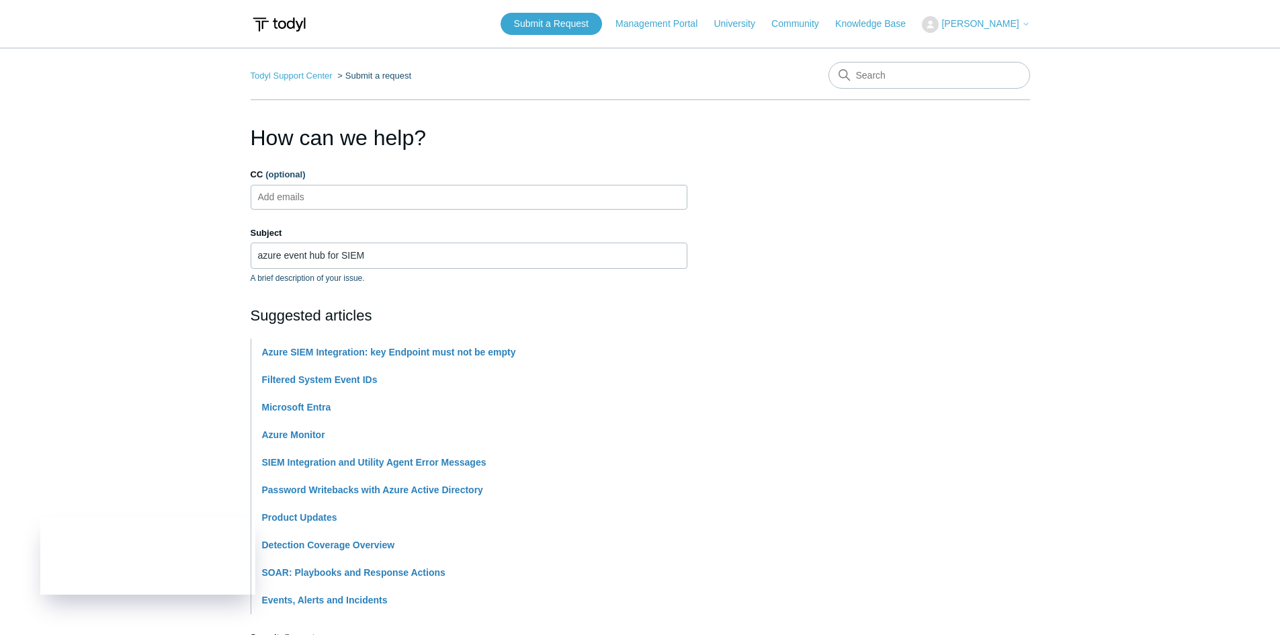
click at [111, 312] on main "Todyl Support Center Submit a request How can we help? CC (optional) Add emails…" at bounding box center [640, 557] width 1280 height 1019
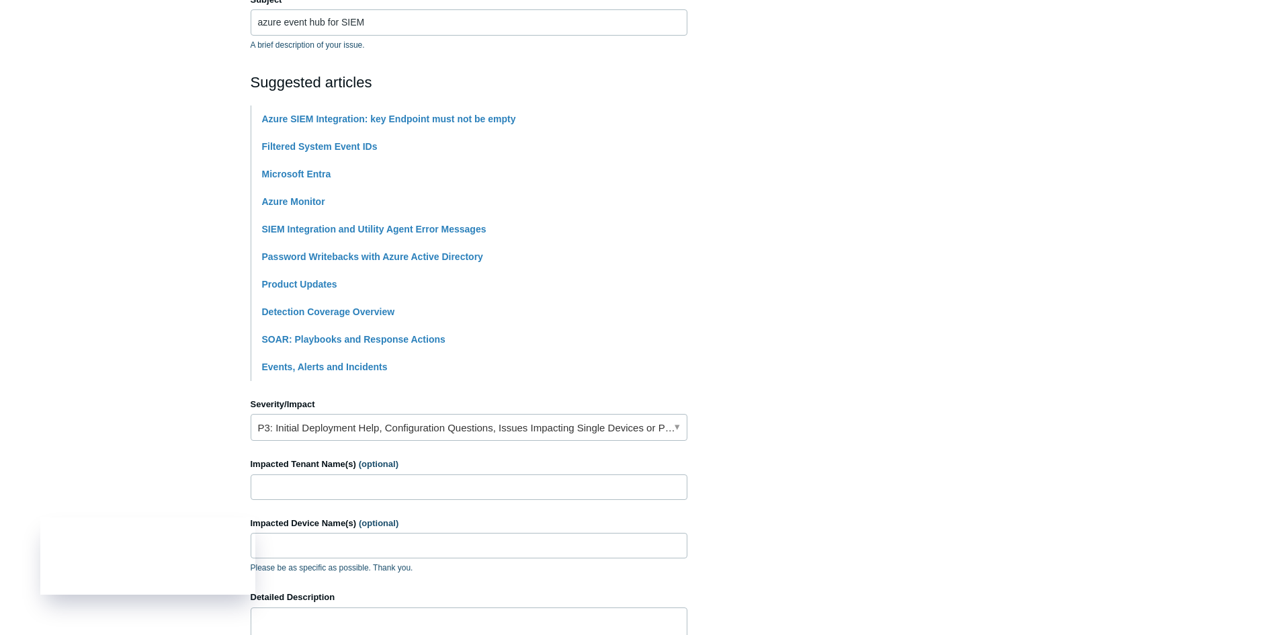
scroll to position [269, 0]
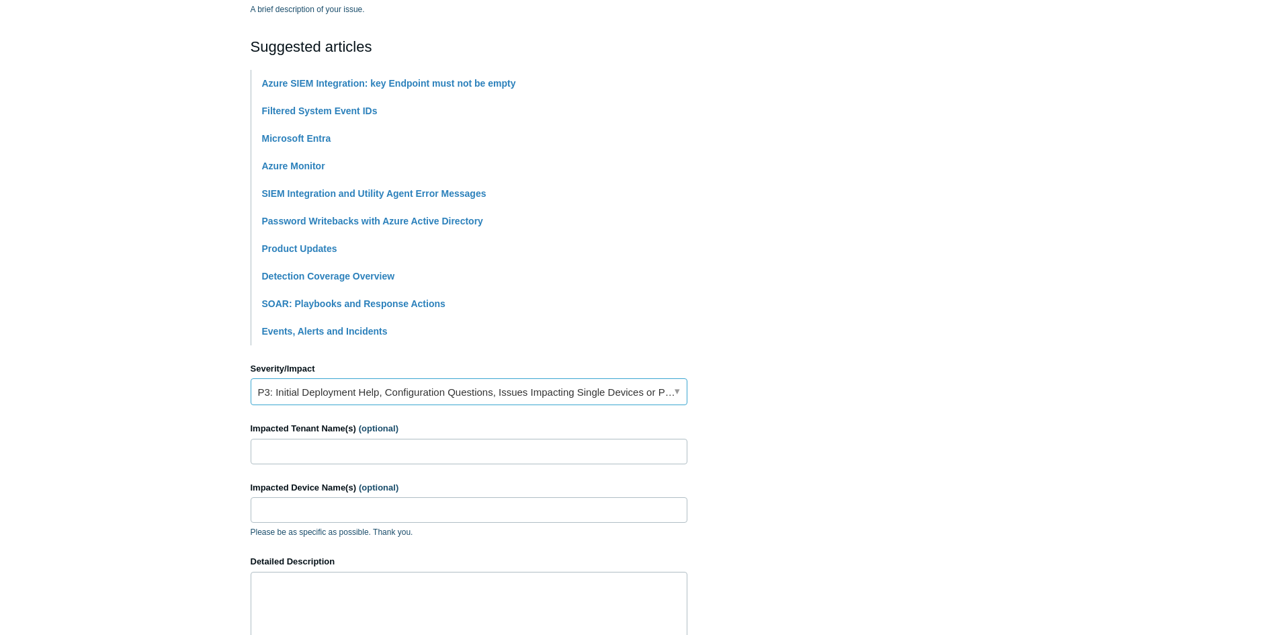
click at [337, 392] on link "P3: Initial Deployment Help, Configuration Questions, Issues Impacting Single D…" at bounding box center [469, 391] width 437 height 27
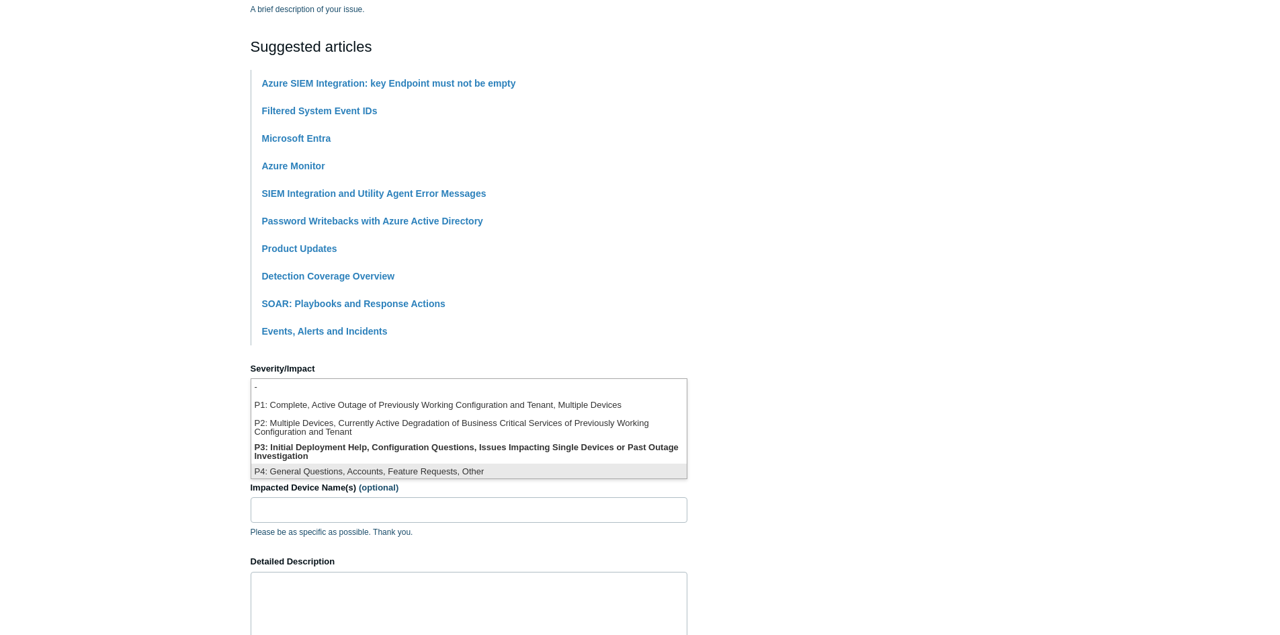
scroll to position [3, 0]
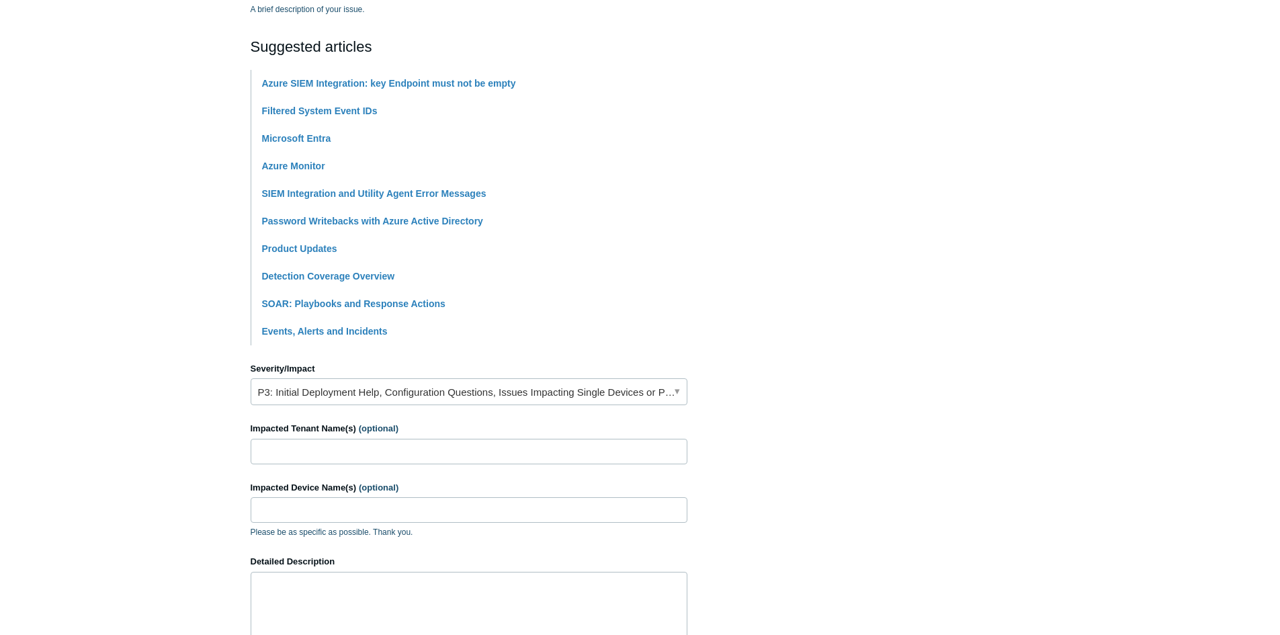
click at [152, 455] on main "Todyl Support Center Submit a request How can we help? CC (optional) Add emails…" at bounding box center [640, 288] width 1280 height 1019
click at [302, 447] on input "Impacted Tenant Name(s) (optional)" at bounding box center [469, 452] width 437 height 26
click at [259, 588] on textarea "Detailed Description" at bounding box center [469, 612] width 437 height 81
click at [302, 513] on input "Impacted Device Name(s) (optional)" at bounding box center [469, 510] width 437 height 26
click at [318, 590] on textarea "Detailed Description" at bounding box center [469, 612] width 437 height 81
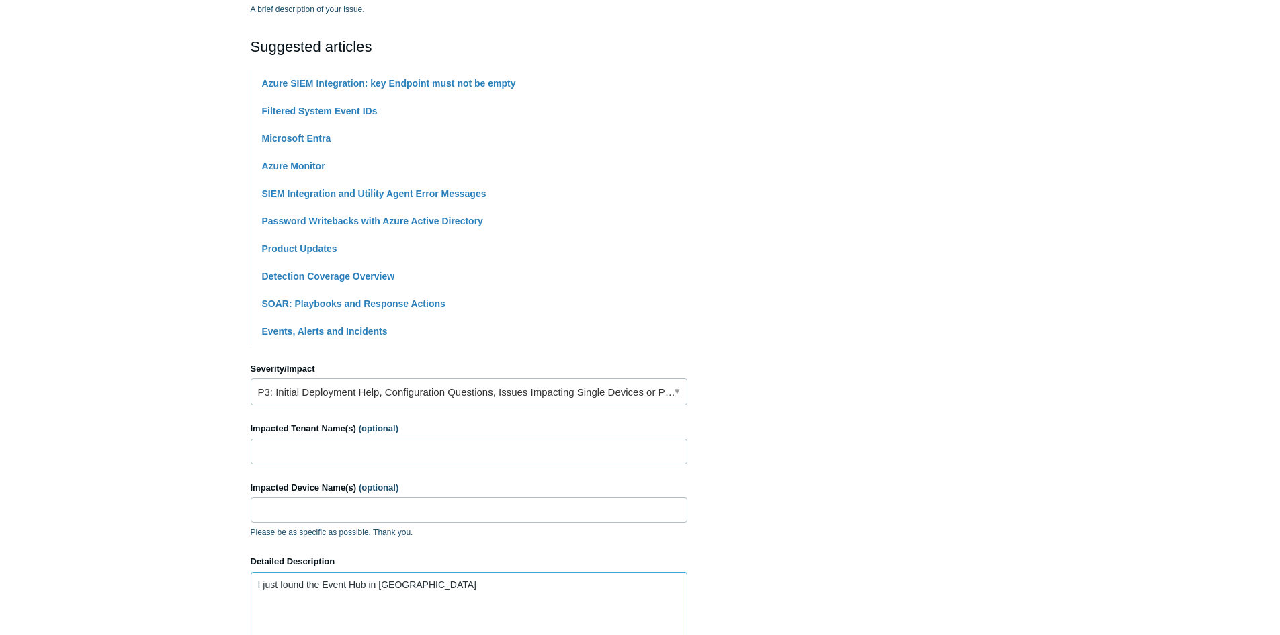
click at [322, 579] on textarea "I just found the Event Hub in Azure" at bounding box center [469, 612] width 437 height 81
click at [510, 585] on textarea "I just found the basic pricing tier for Event Hub in Azure" at bounding box center [469, 612] width 437 height 81
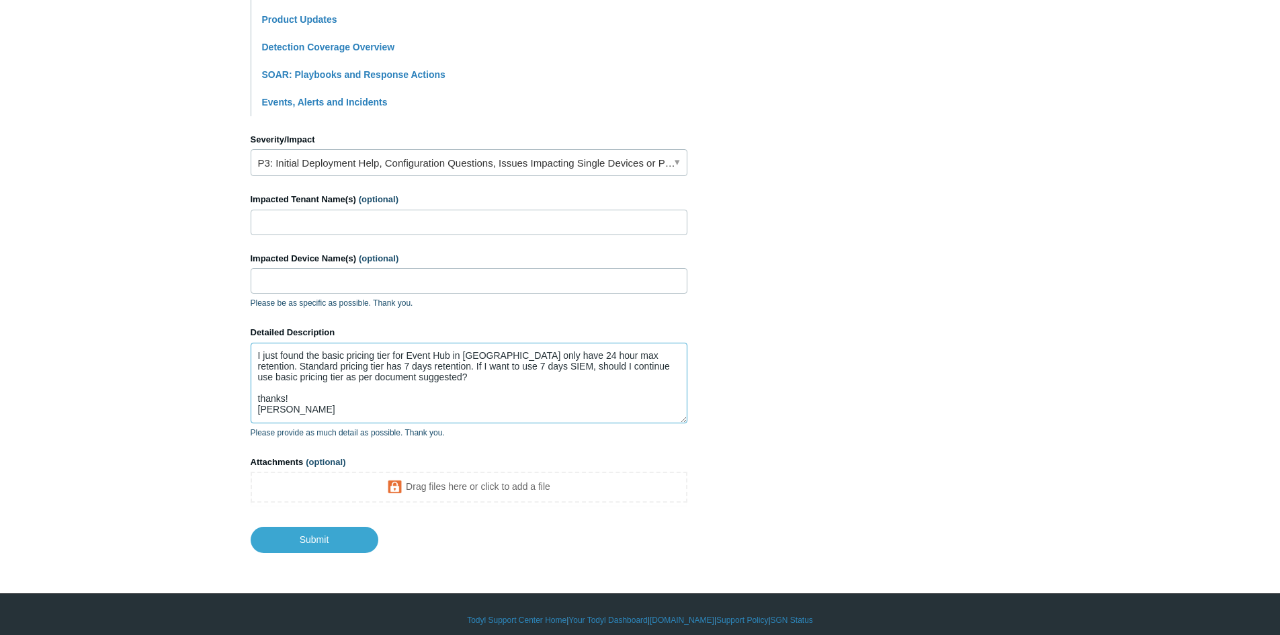
scroll to position [509, 0]
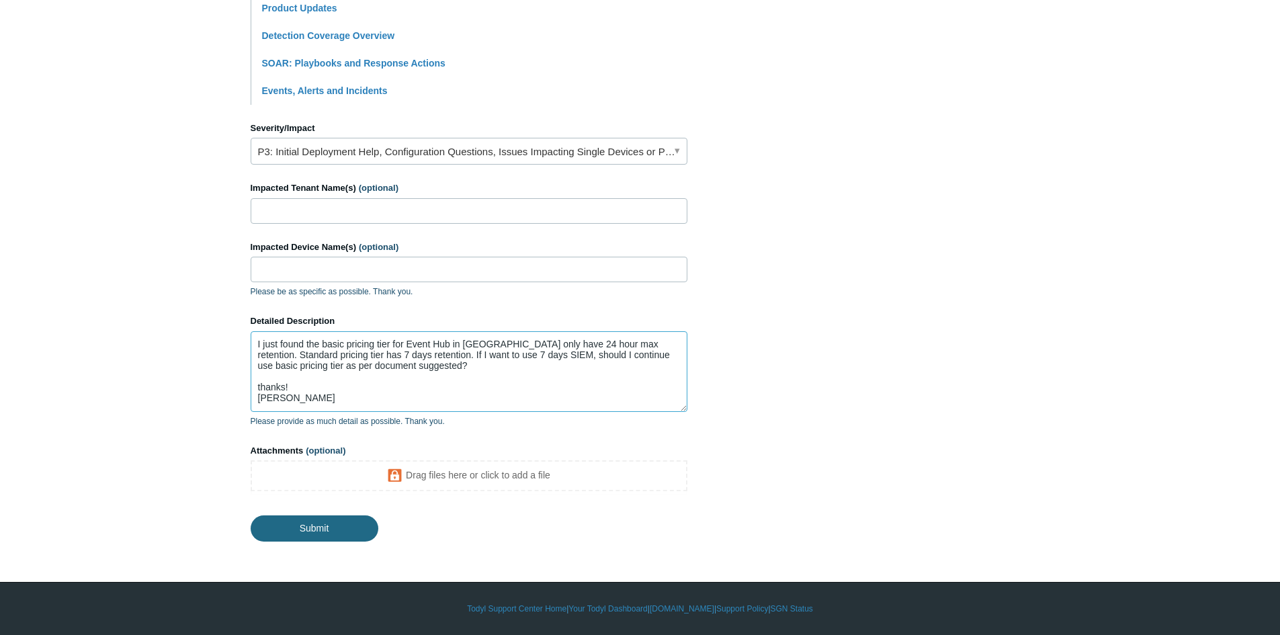
type textarea "I just found the basic pricing tier for Event Hub in Azure only have 24 hour ma…"
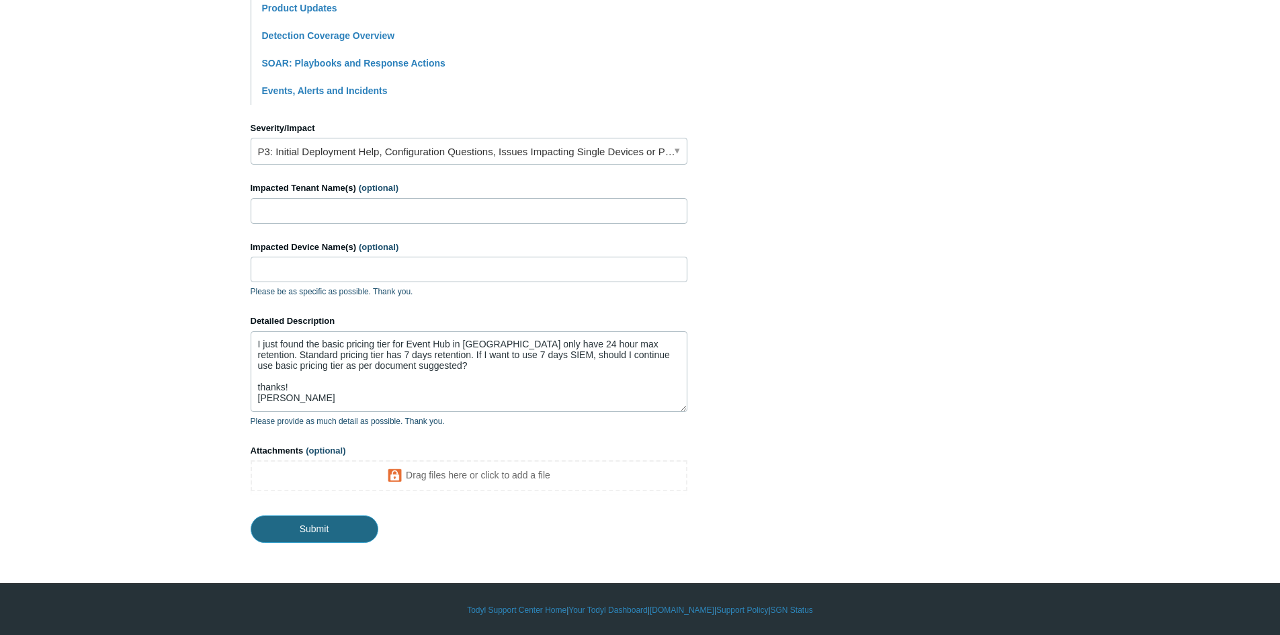
click at [320, 528] on input "Submit" at bounding box center [315, 528] width 128 height 27
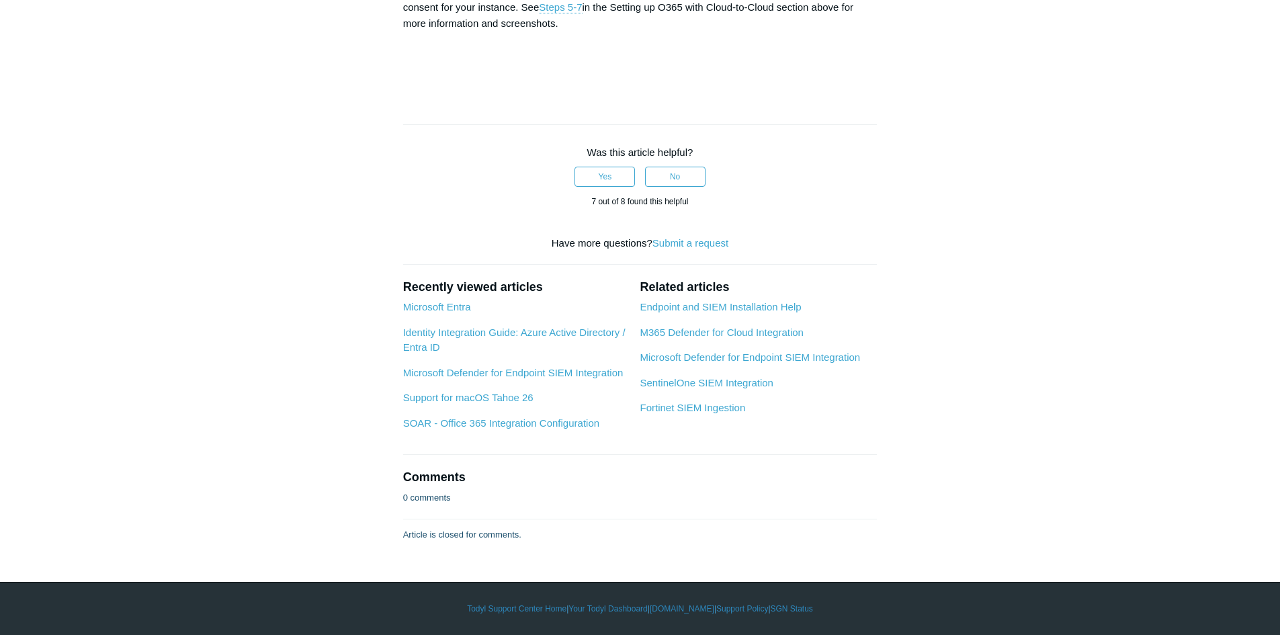
scroll to position [6180, 0]
